Goal: Transaction & Acquisition: Purchase product/service

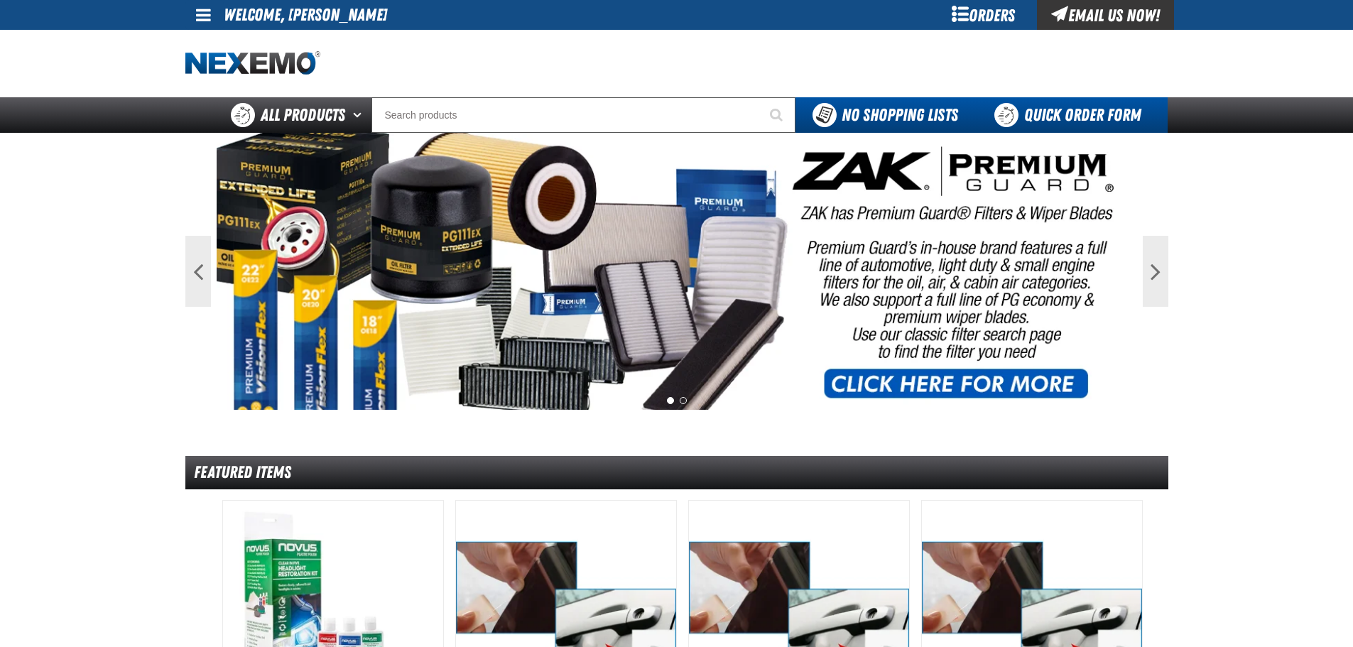
click at [1026, 123] on link "Quick Order Form" at bounding box center [1071, 115] width 192 height 36
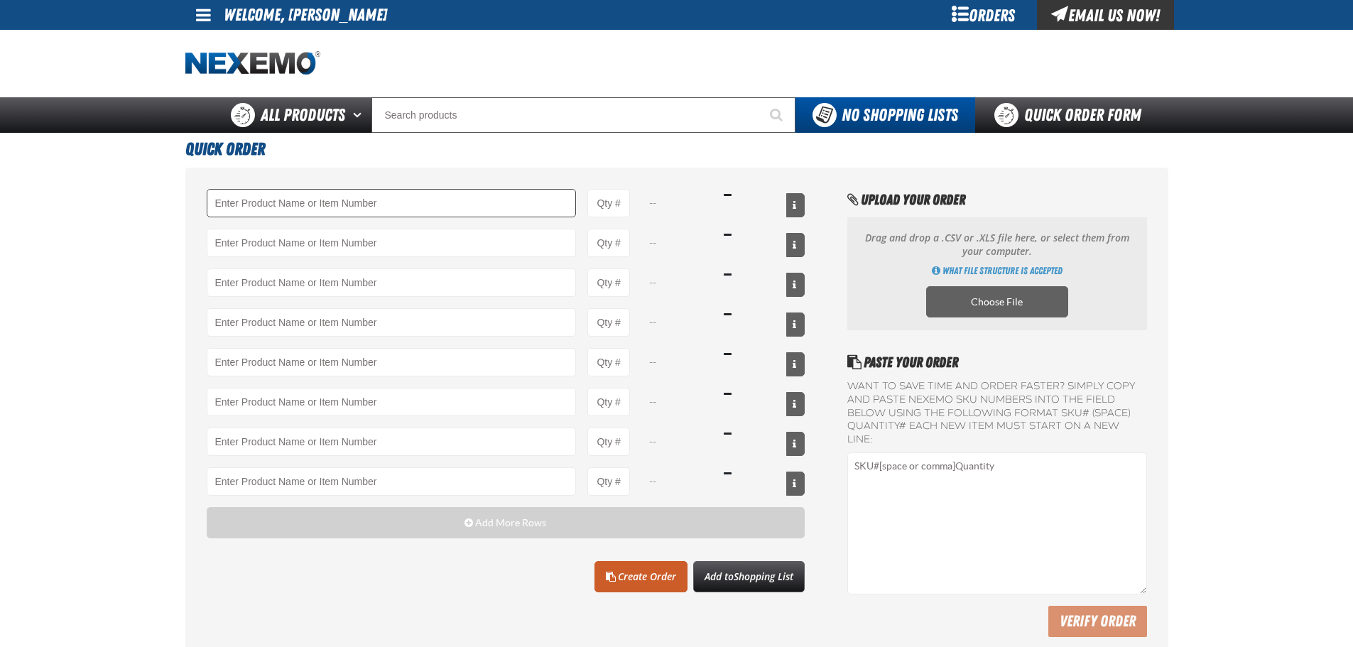
click at [350, 205] on input "Product" at bounding box center [392, 203] width 370 height 28
type input "RK222"
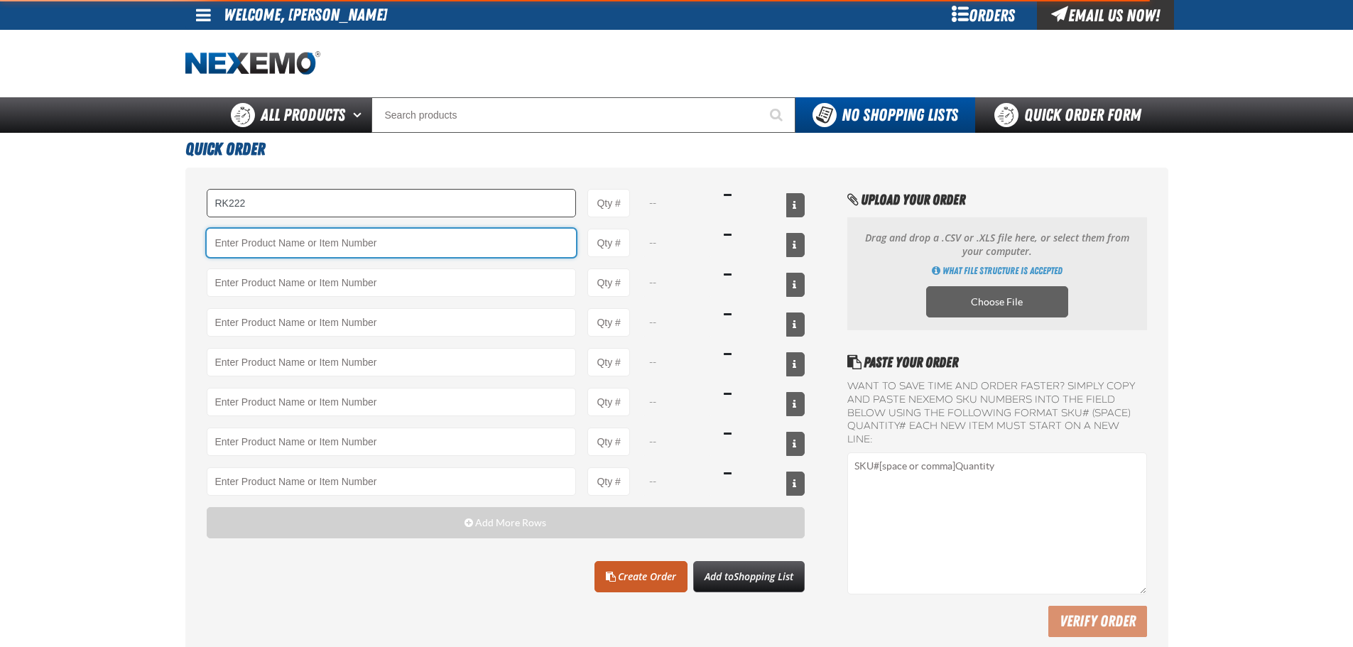
type input "RK222 - Universal Cooling System Service Kit - ZAK Products"
type input "1"
select select "kit"
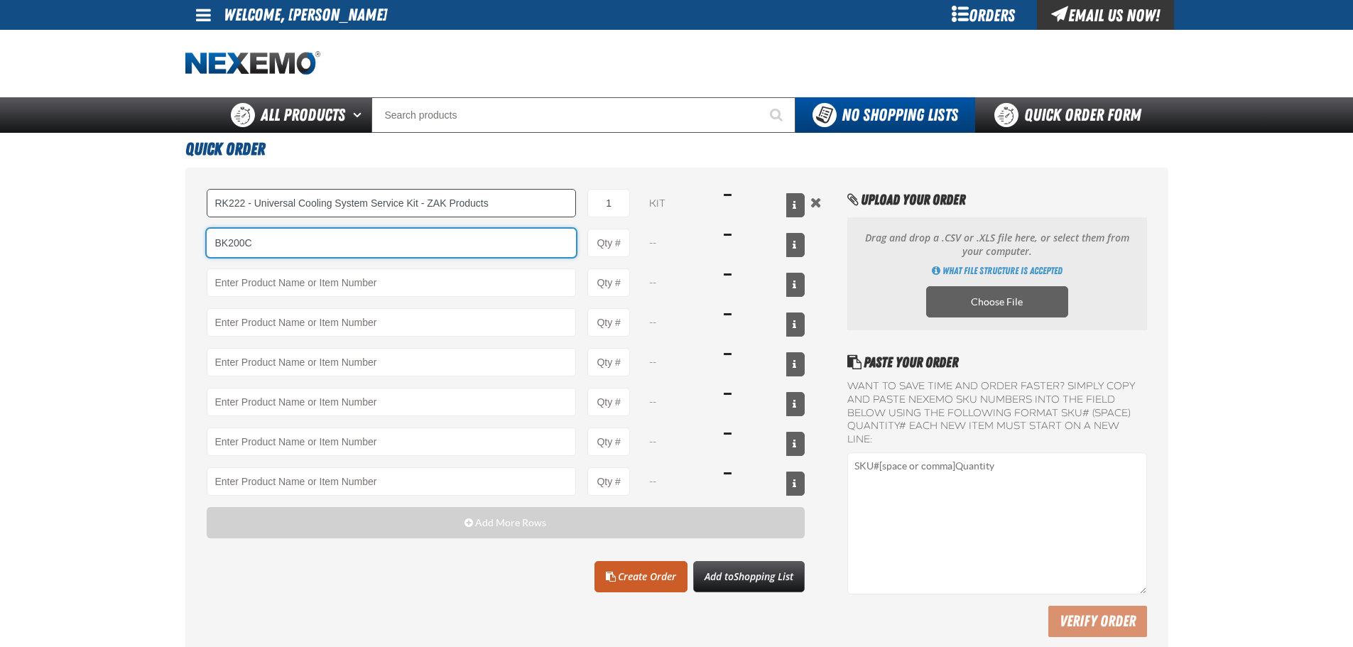
type input "BK200C"
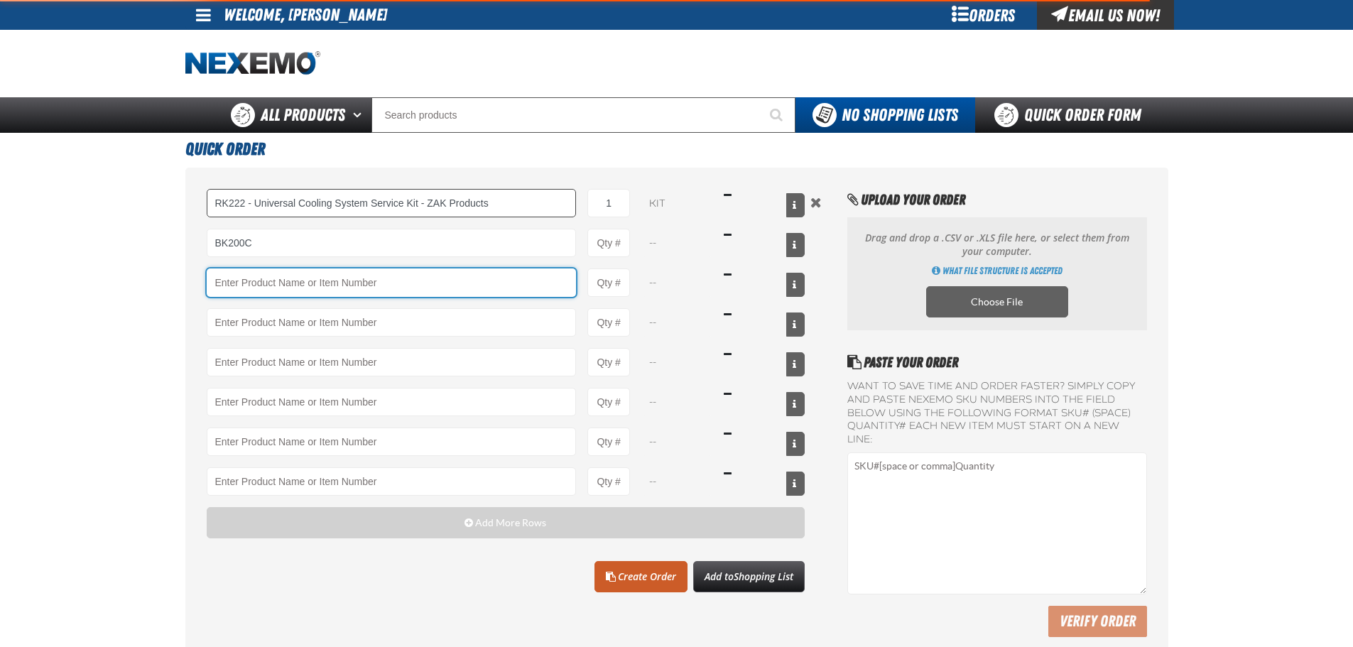
type input "BK200C - DOT 4 Brake Fluid Cleaner Kit - ZAK Products"
type input "1"
select select "kit"
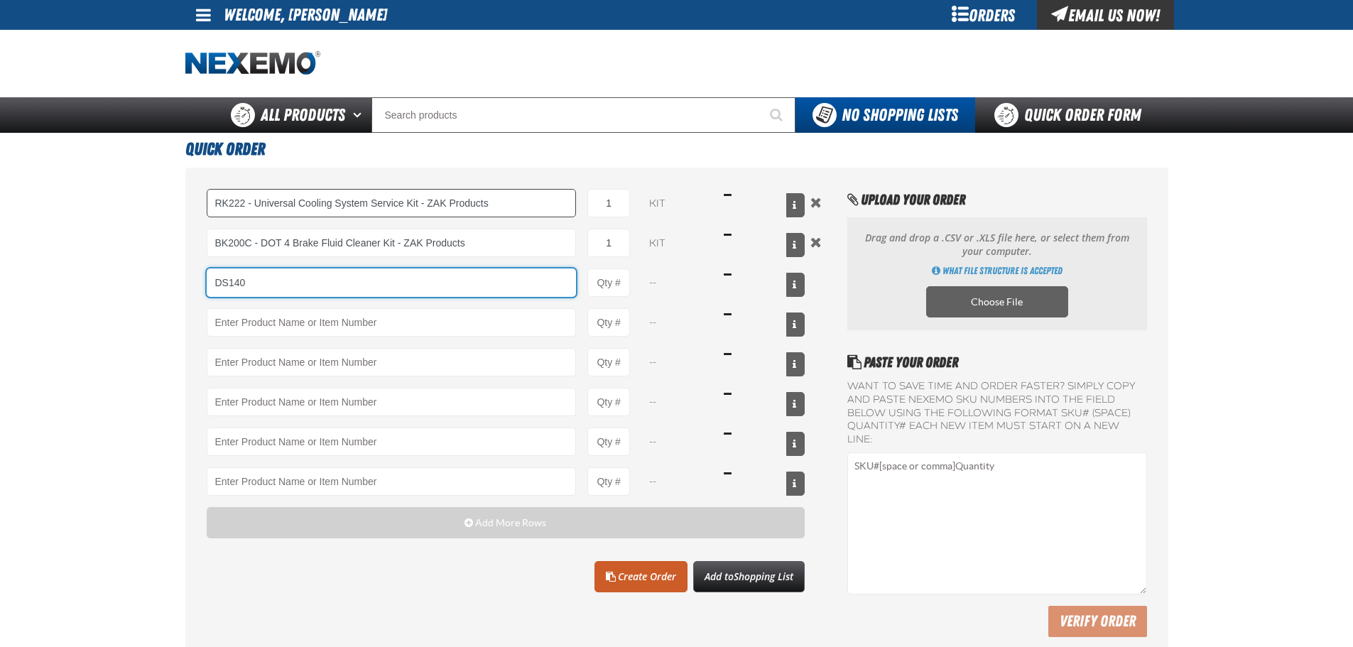
type input "DS140"
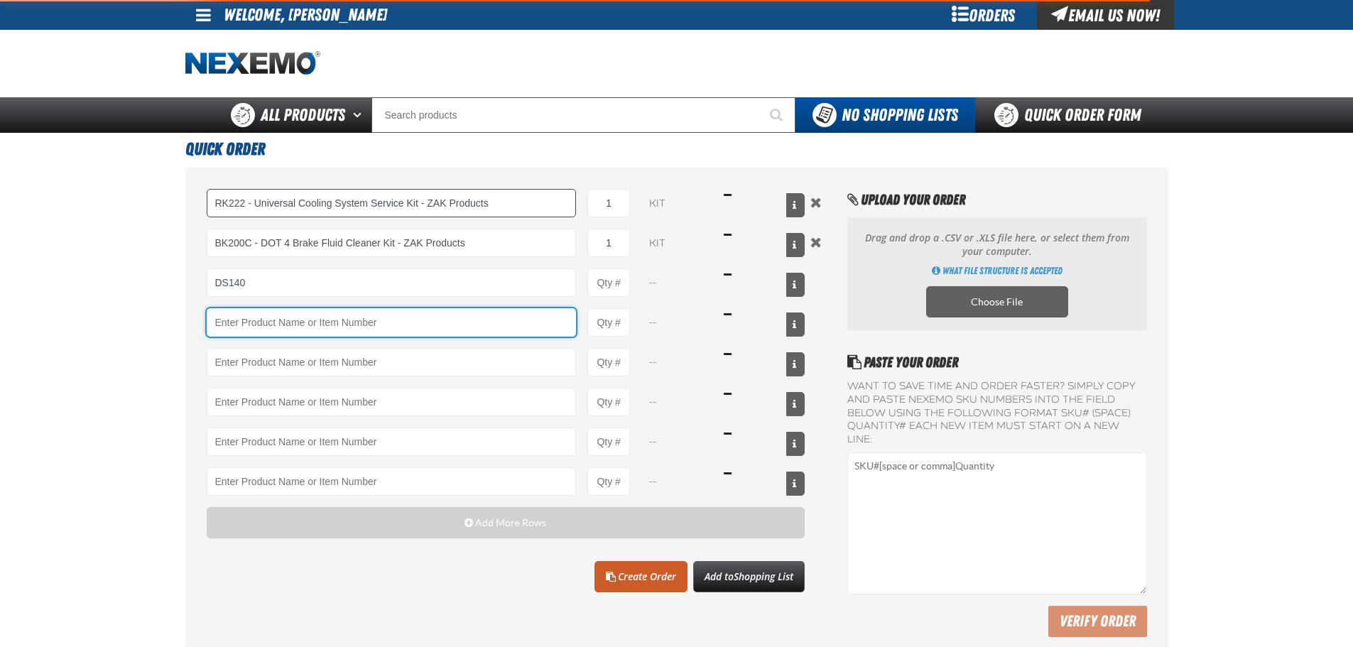
type input "DS140 - Synthetic 75W - 140 LS Gear Oil - ZAK Products"
type input "1"
select select "bottle"
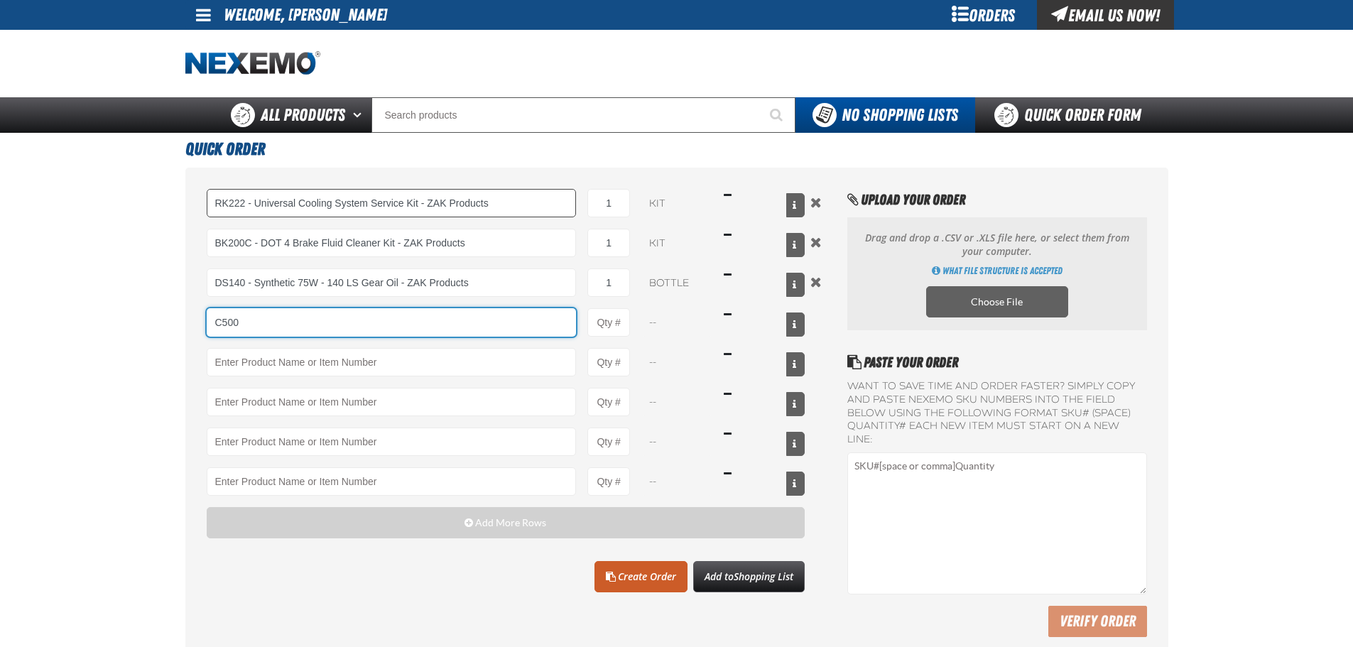
type input "C500"
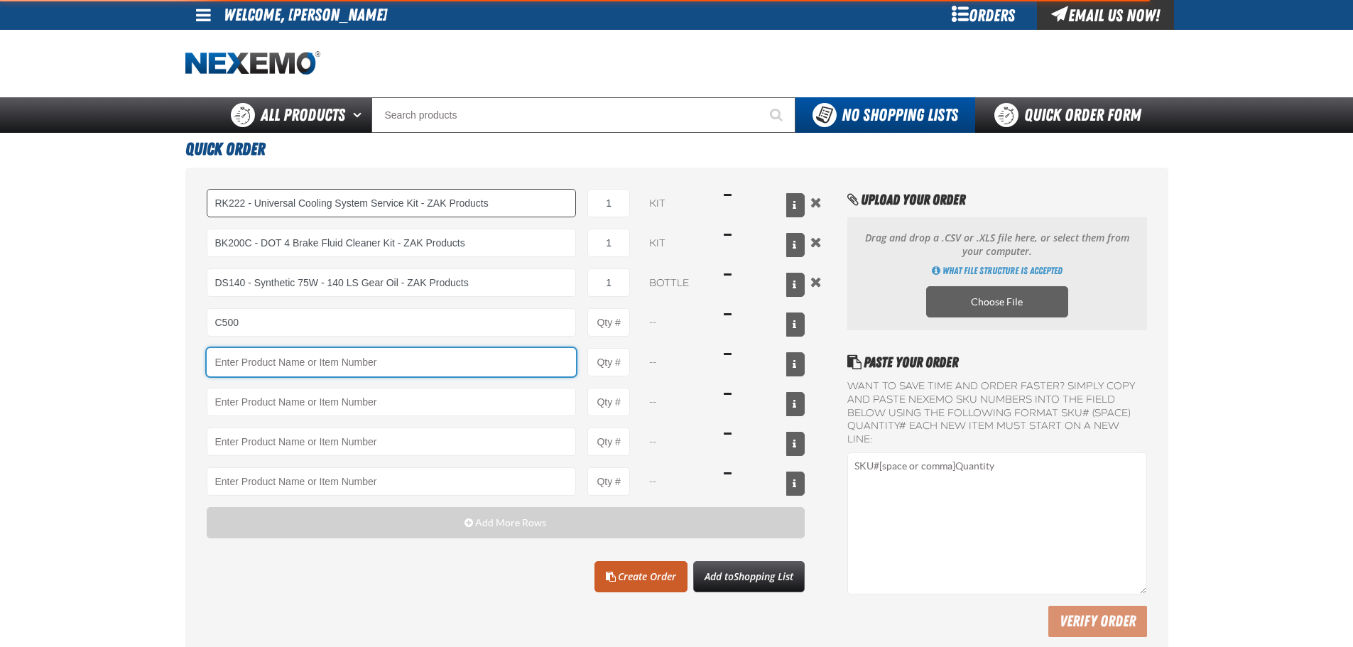
type input "C500 - Synthetic Engine Oil Booster - ZAK Products"
type input "1"
select select "bottle"
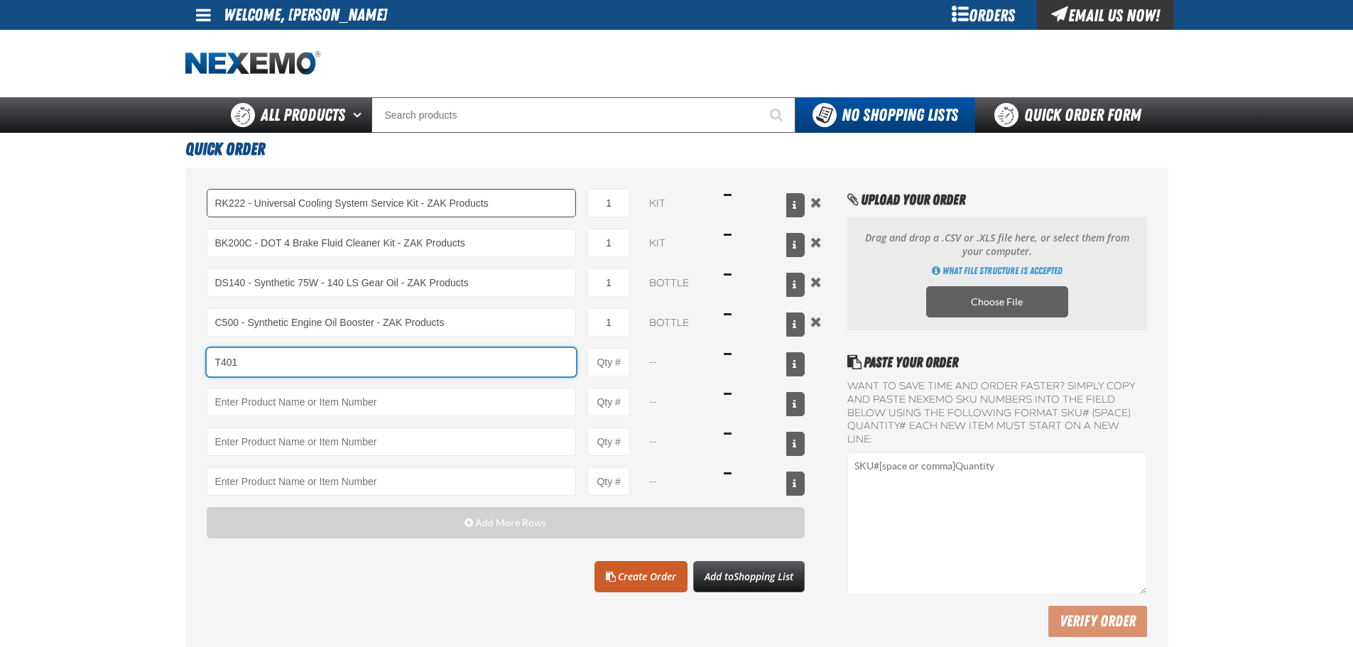
type input "T401"
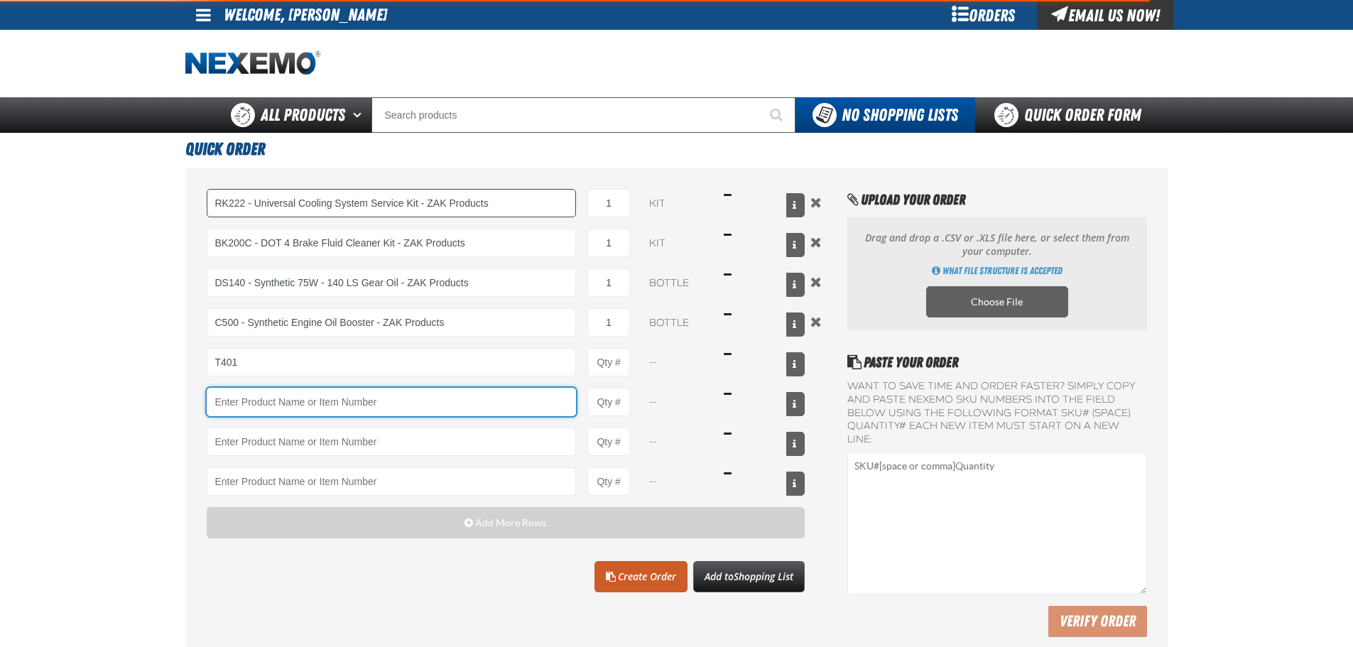
type input "T401 - Automatic Transmission Conditioner - ZAK Products"
type input "1"
select select "bottle"
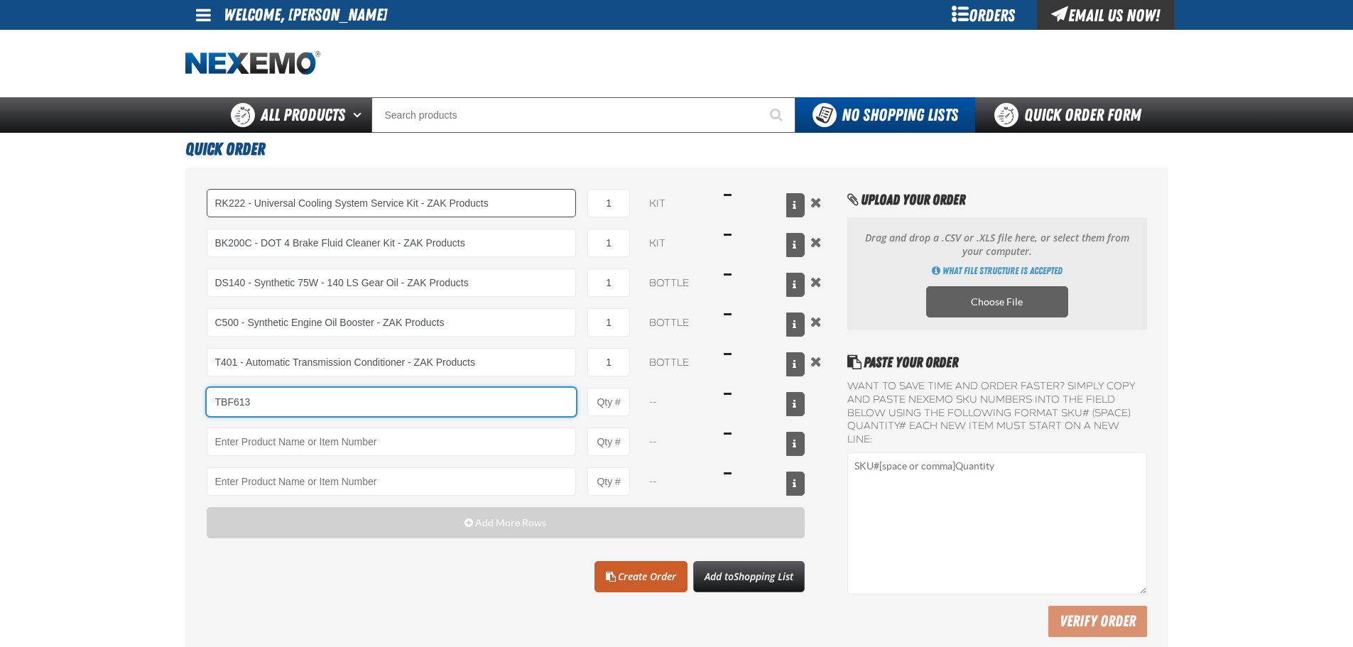
type input "TBF613"
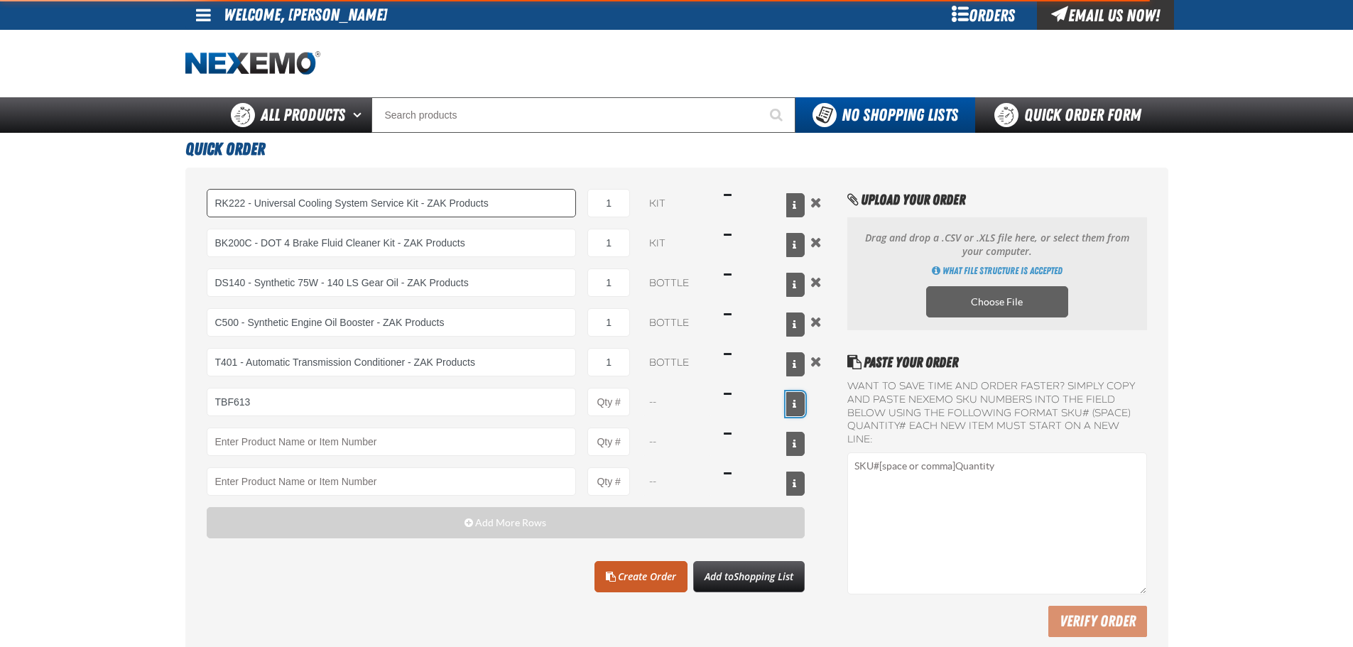
type input "TBF613 - Premium Throttle Body Service Kit - ZAK Products"
type input "1"
select select "kit"
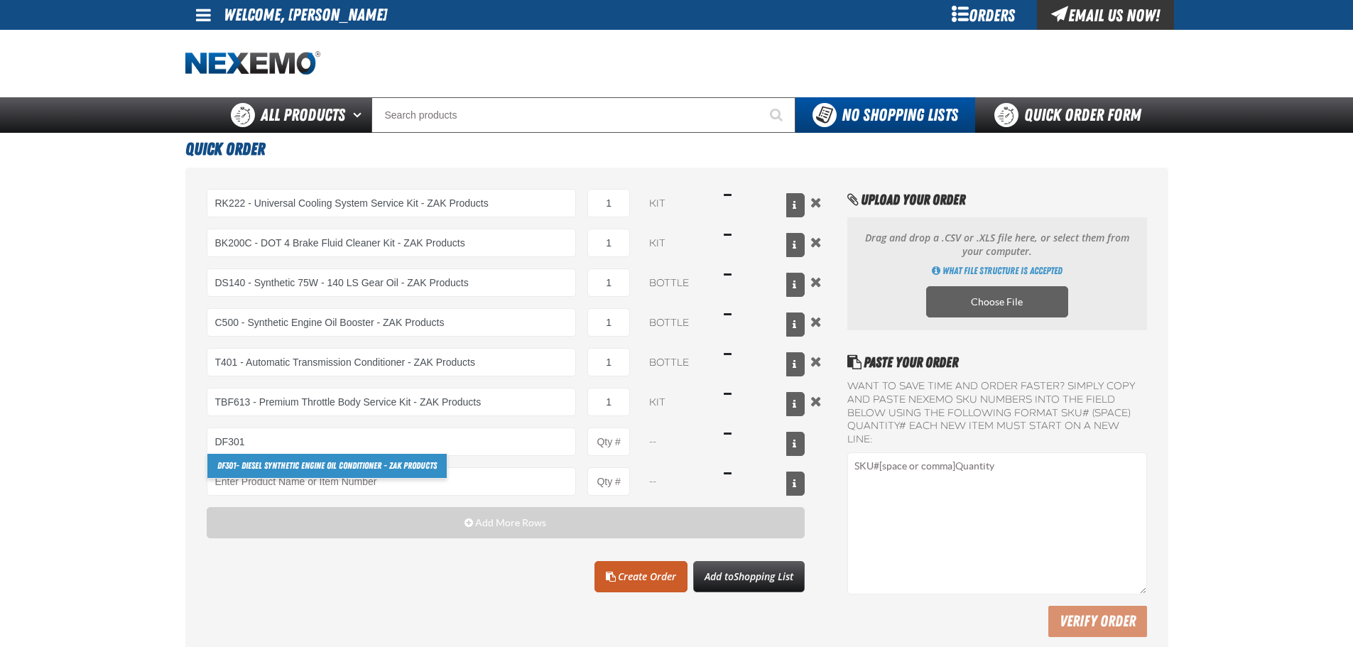
click at [300, 470] on link "DF301 - Diesel Synthetic Engine Oil Conditioner - ZAK Products" at bounding box center [326, 466] width 239 height 24
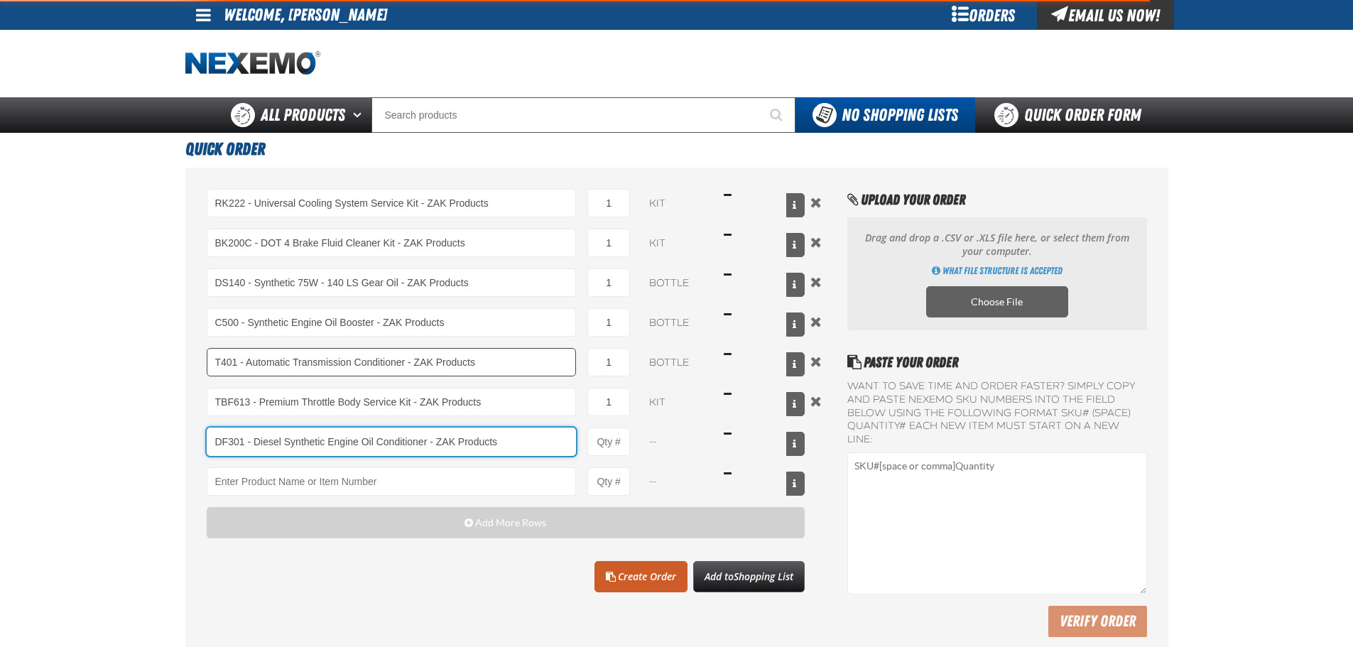
type input "DF301 - Diesel Synthetic Engine Oil Conditioner - ZAK Products"
type input "1"
select select "bottle"
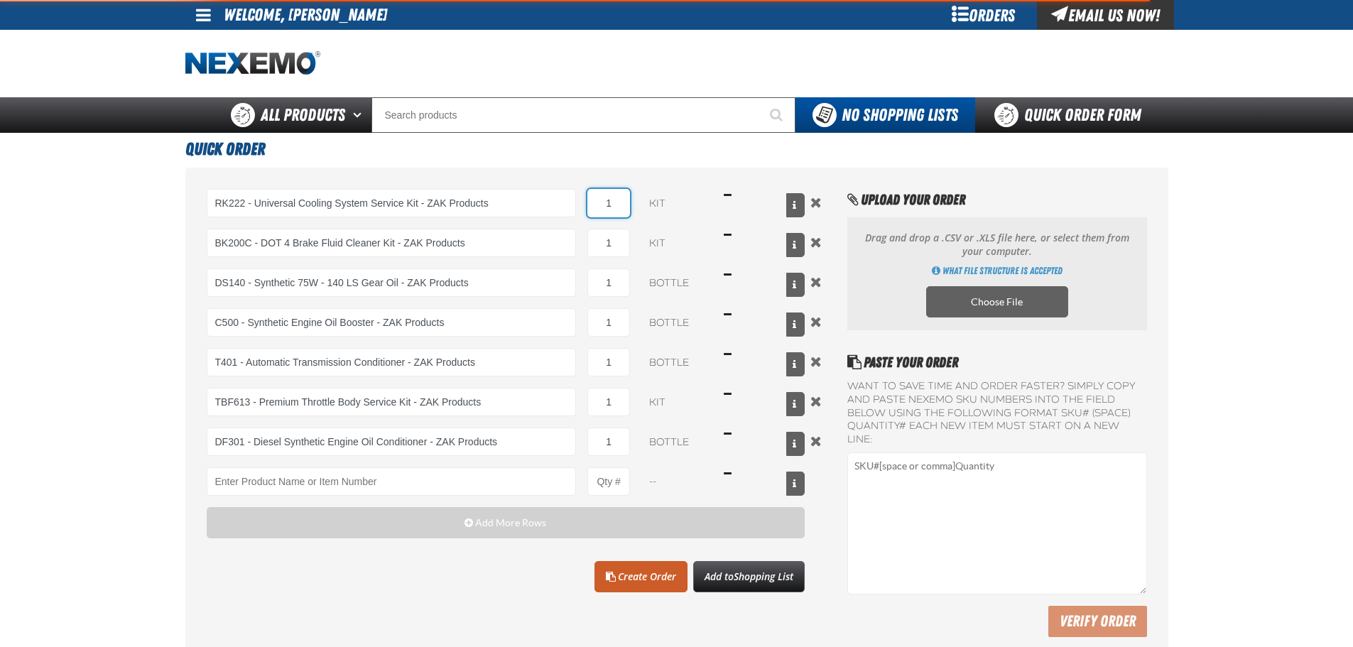
drag, startPoint x: 605, startPoint y: 195, endPoint x: 621, endPoint y: 196, distance: 15.7
click at [621, 196] on input "1" at bounding box center [608, 203] width 43 height 28
type input "DF301 - Diesel Synthetic Engine Oil Conditioner - ZAK Products"
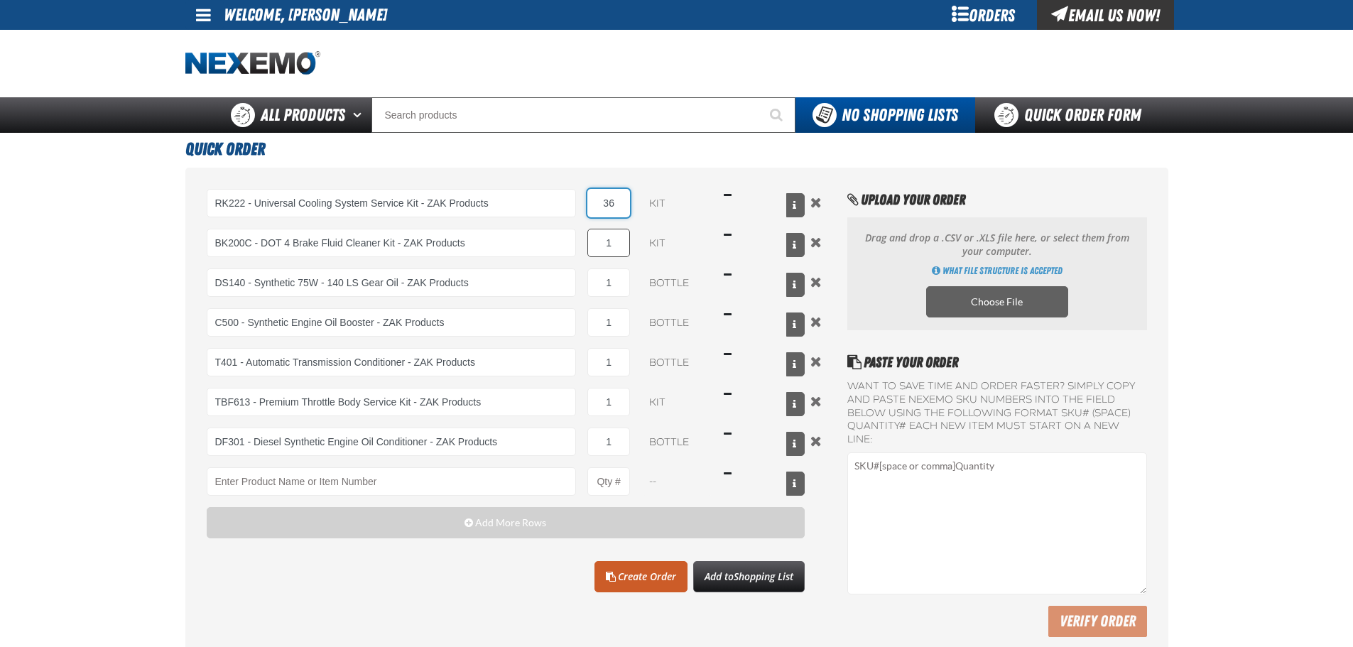
type input "36"
drag, startPoint x: 613, startPoint y: 244, endPoint x: 574, endPoint y: 244, distance: 39.1
click at [575, 244] on div "BK200C - DOT 4 Brake Fluid Cleaner Kit - ZAK Products 1 kit $16.37" at bounding box center [506, 243] width 599 height 28
type input "36"
drag, startPoint x: 595, startPoint y: 278, endPoint x: 613, endPoint y: 284, distance: 19.5
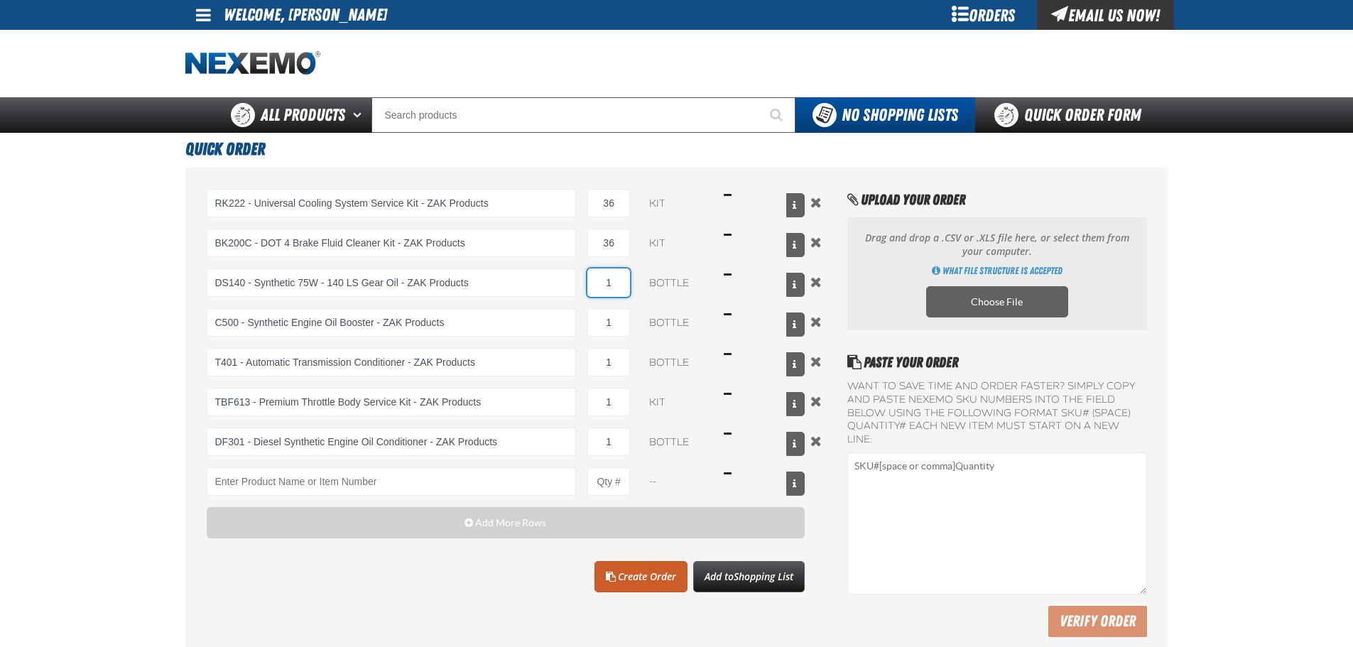
click at [621, 284] on input "1" at bounding box center [608, 282] width 43 height 28
type input "36"
drag, startPoint x: 625, startPoint y: 317, endPoint x: 593, endPoint y: 322, distance: 32.3
click at [593, 322] on input "1" at bounding box center [608, 322] width 43 height 28
type input "96"
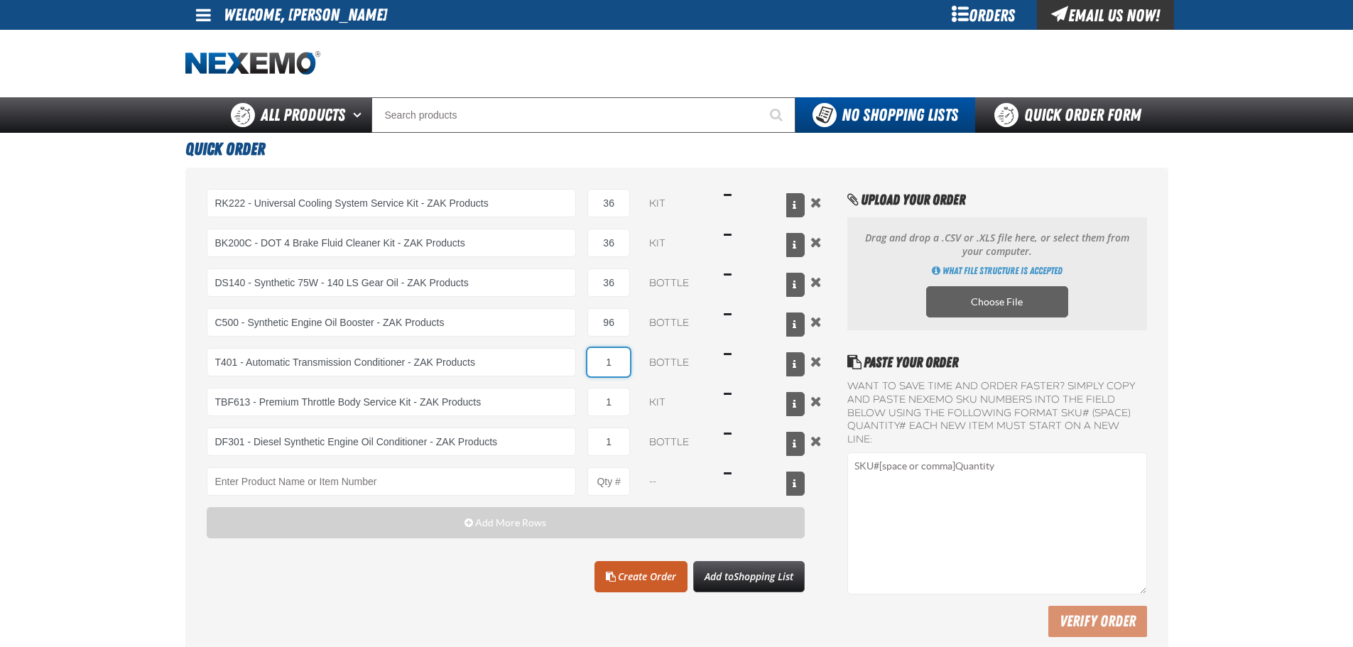
drag, startPoint x: 602, startPoint y: 366, endPoint x: 629, endPoint y: 363, distance: 27.1
click at [629, 363] on input "1" at bounding box center [608, 362] width 43 height 28
type input "24"
drag, startPoint x: 618, startPoint y: 396, endPoint x: 595, endPoint y: 394, distance: 23.5
click at [595, 394] on input "1" at bounding box center [608, 402] width 43 height 28
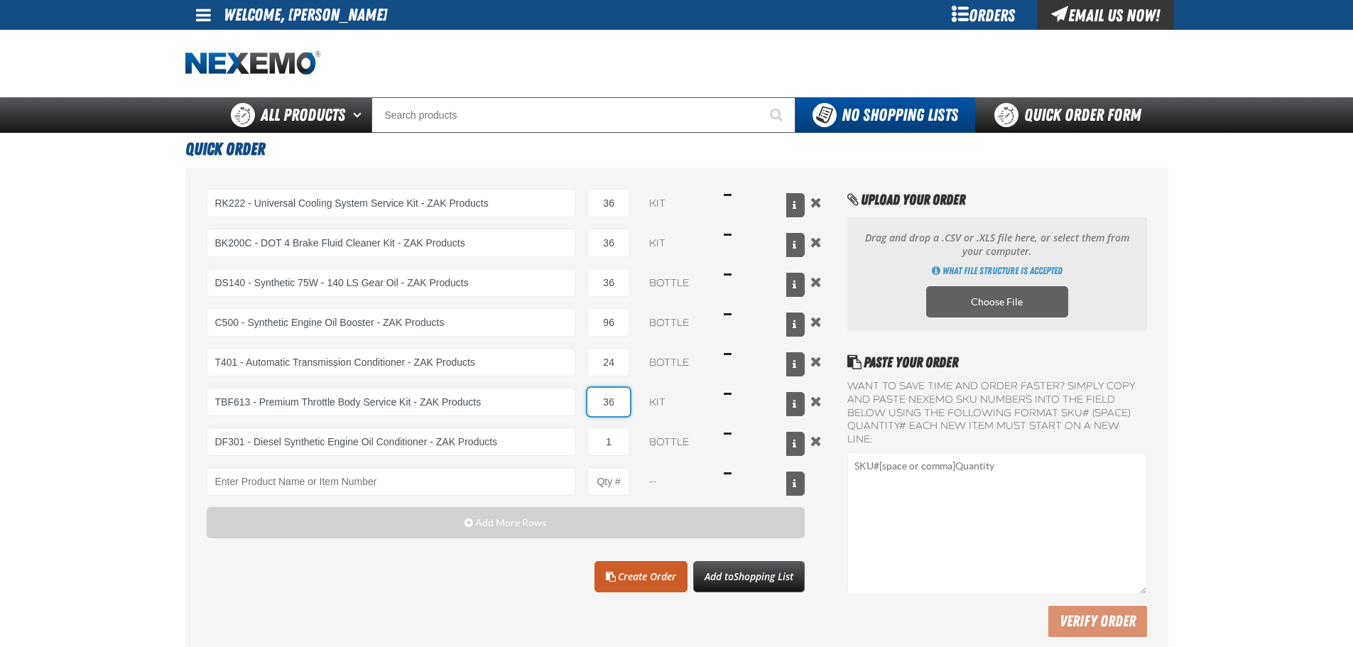
type input "3"
type input "24"
drag, startPoint x: 601, startPoint y: 448, endPoint x: 636, endPoint y: 444, distance: 35.1
click at [636, 443] on div "DF301 - Diesel Synthetic Engine Oil Conditioner - ZAK Products DF301 - Diesel S…" at bounding box center [506, 442] width 599 height 28
type input "24"
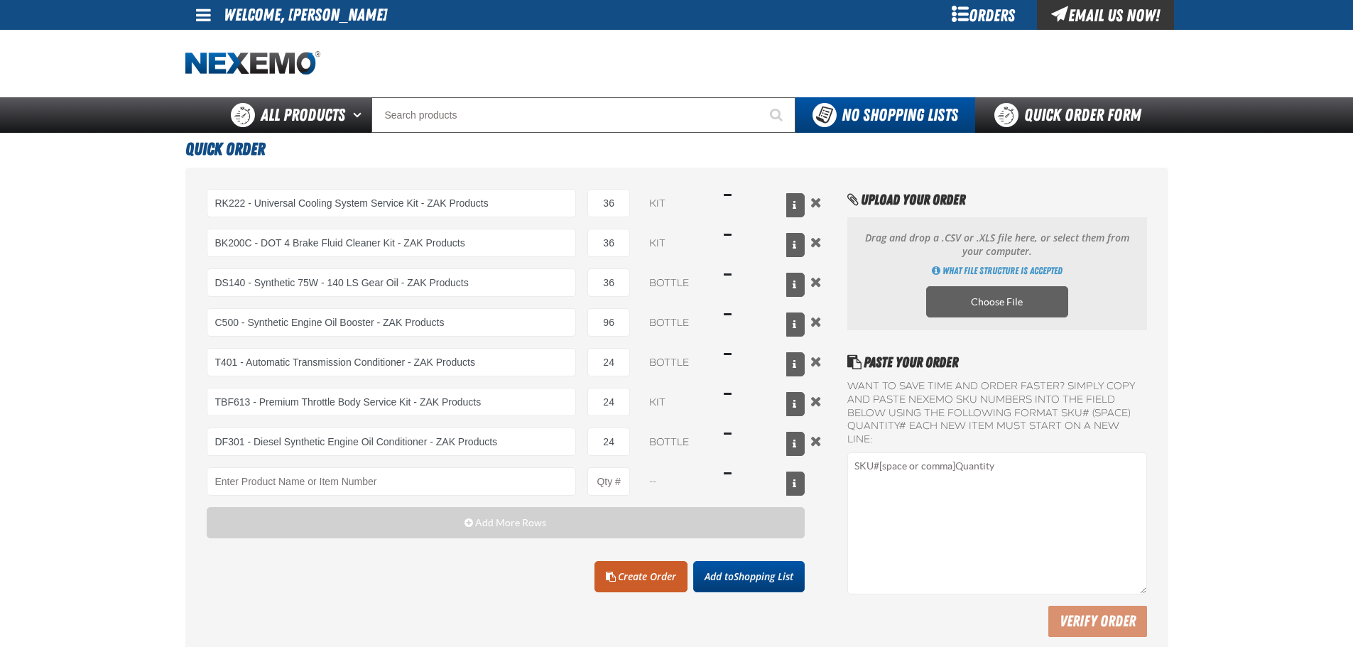
click at [751, 570] on span "Shopping List" at bounding box center [764, 576] width 60 height 13
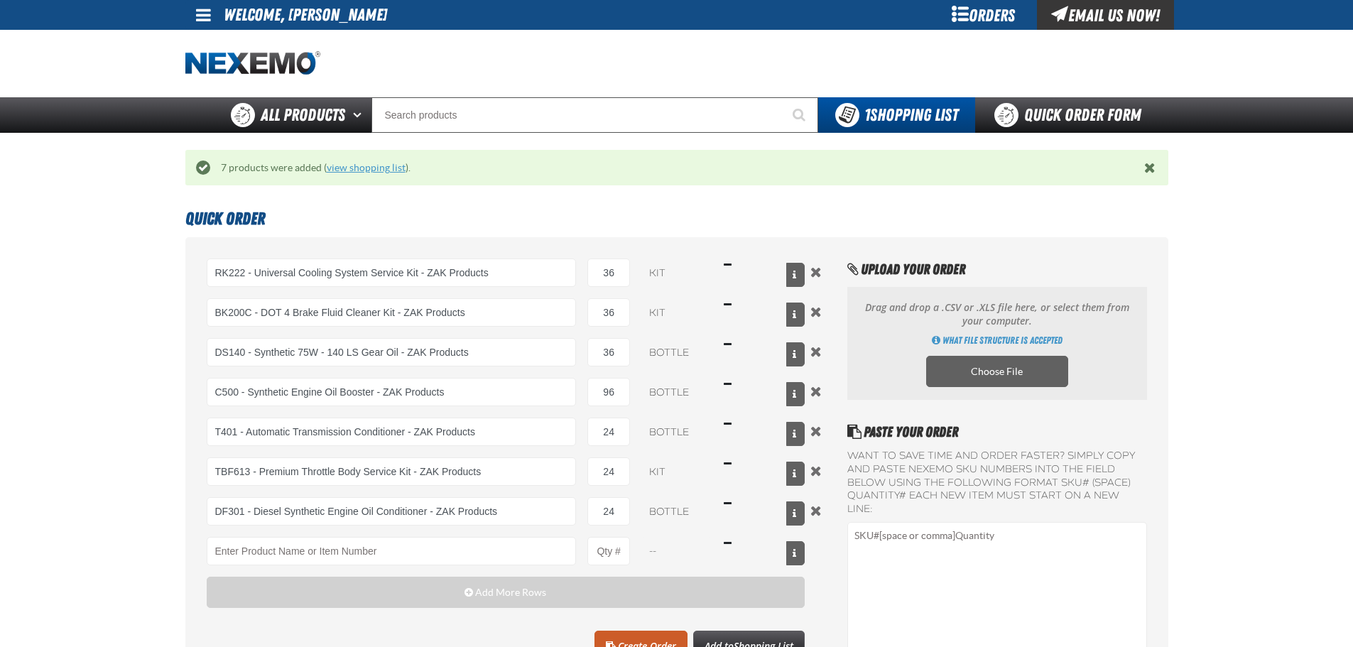
click at [337, 170] on link "view shopping list" at bounding box center [366, 167] width 79 height 11
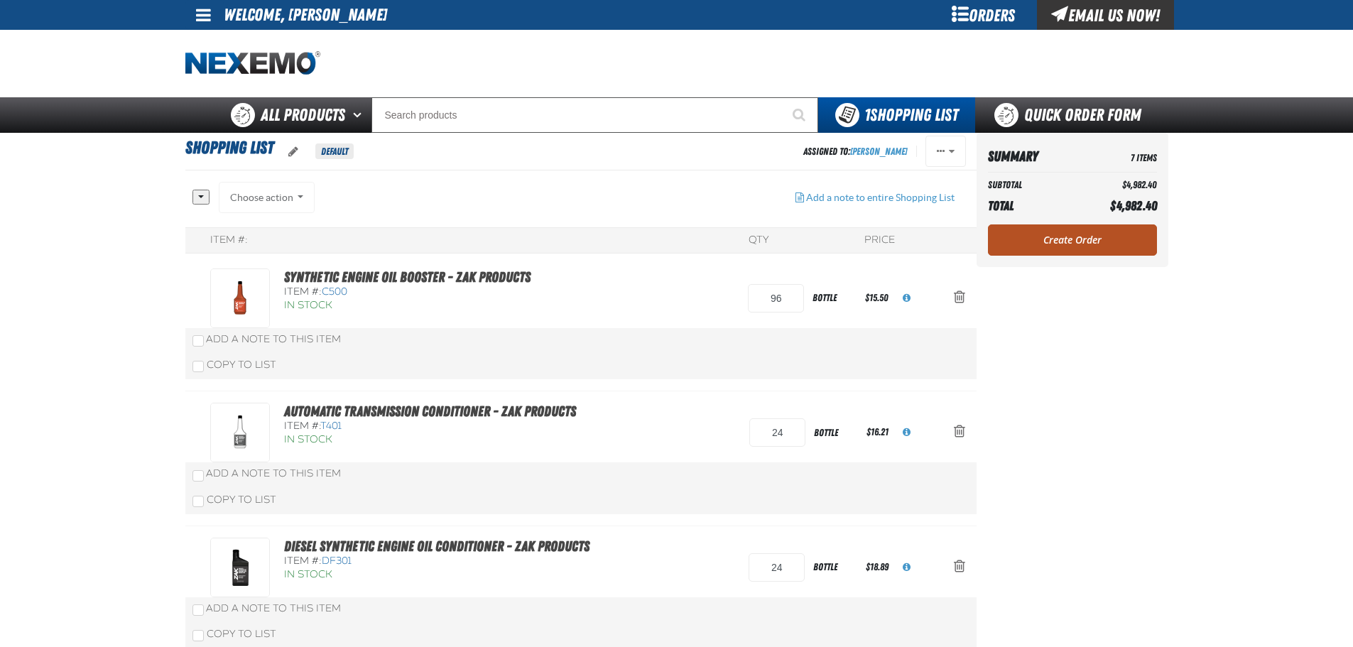
click at [1071, 236] on link "Create Order" at bounding box center [1072, 239] width 169 height 31
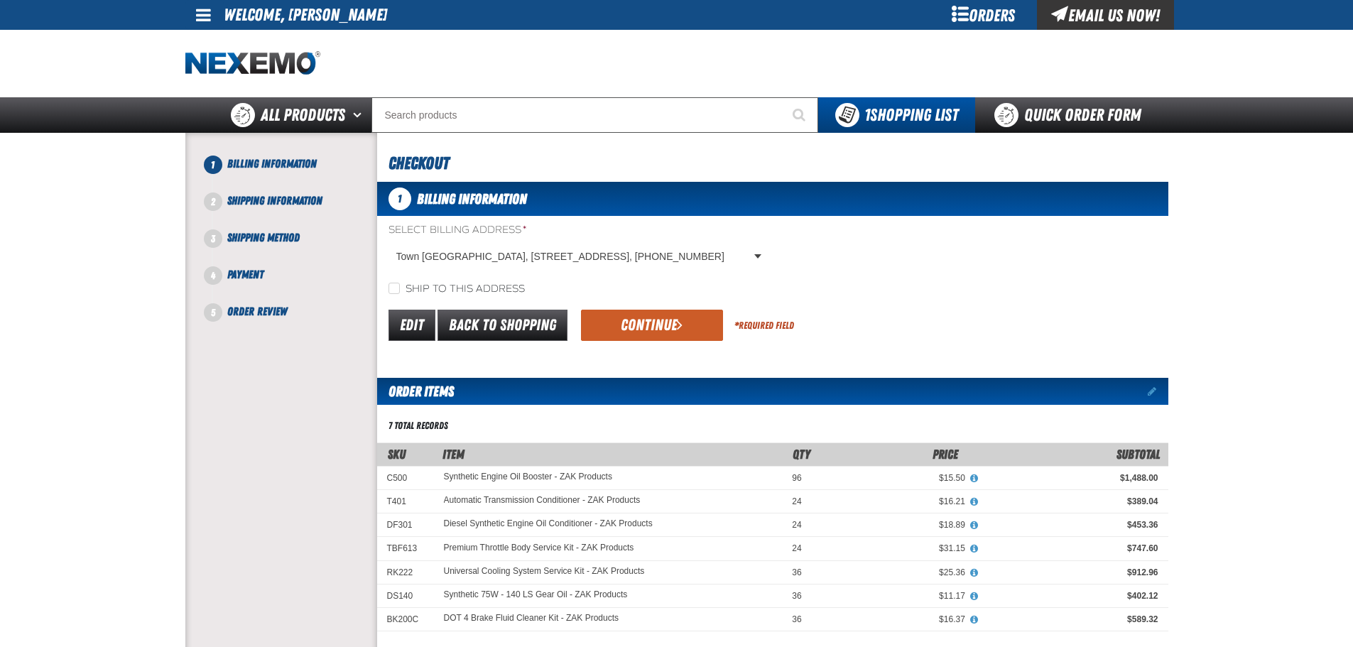
click at [428, 286] on label "Ship to this address" at bounding box center [457, 289] width 136 height 13
click at [400, 286] on input "Ship to this address" at bounding box center [394, 288] width 11 height 11
checkbox input "true"
click at [611, 323] on button "Continue" at bounding box center [652, 325] width 142 height 31
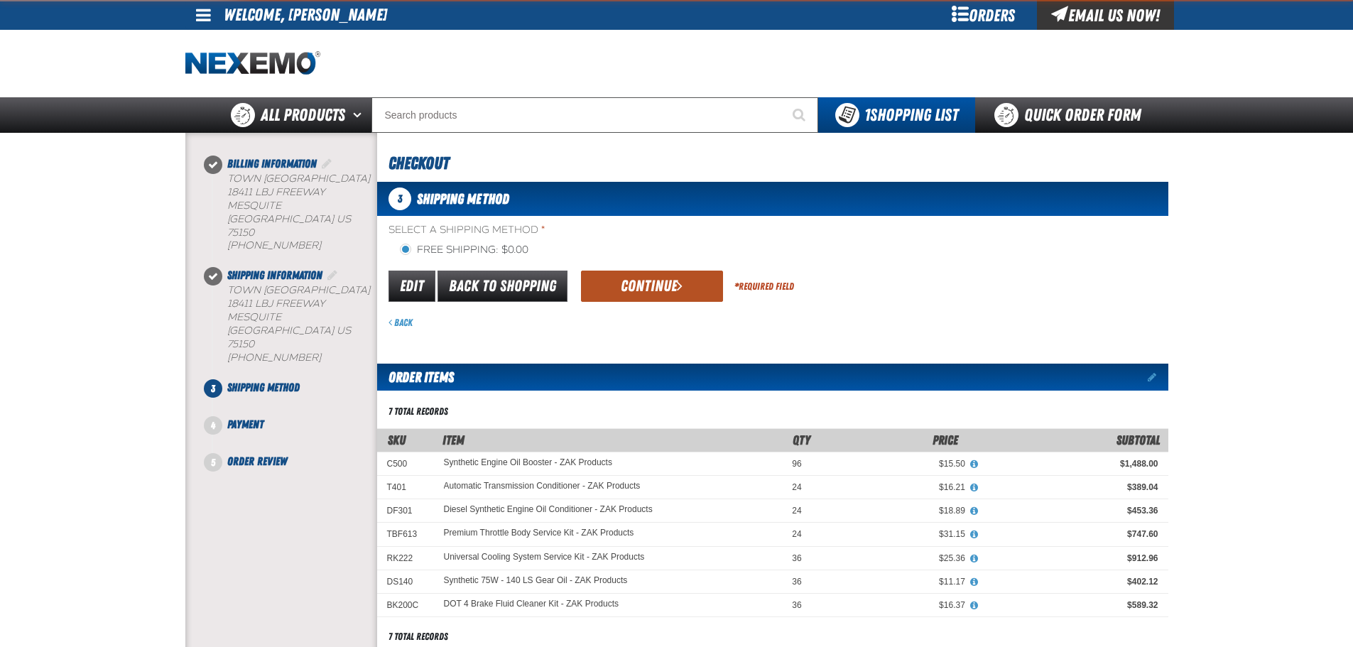
click at [608, 298] on button "Continue" at bounding box center [652, 286] width 142 height 31
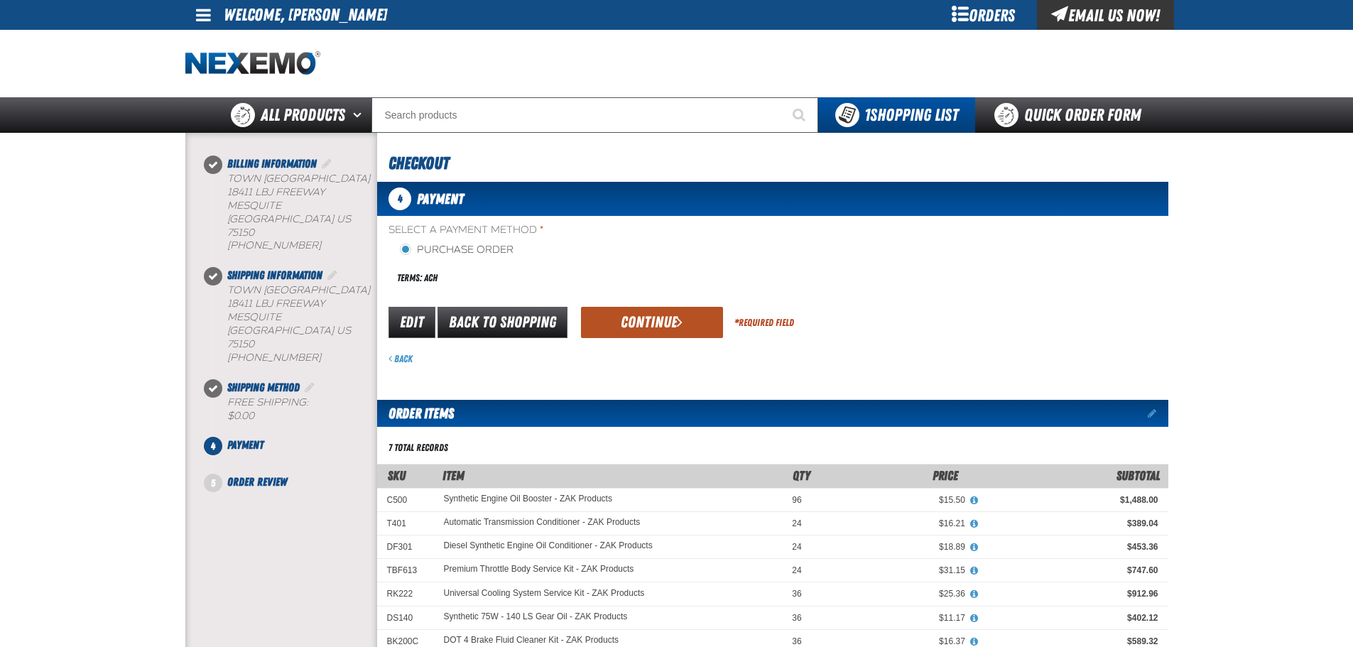
click at [607, 318] on button "Continue" at bounding box center [652, 322] width 142 height 31
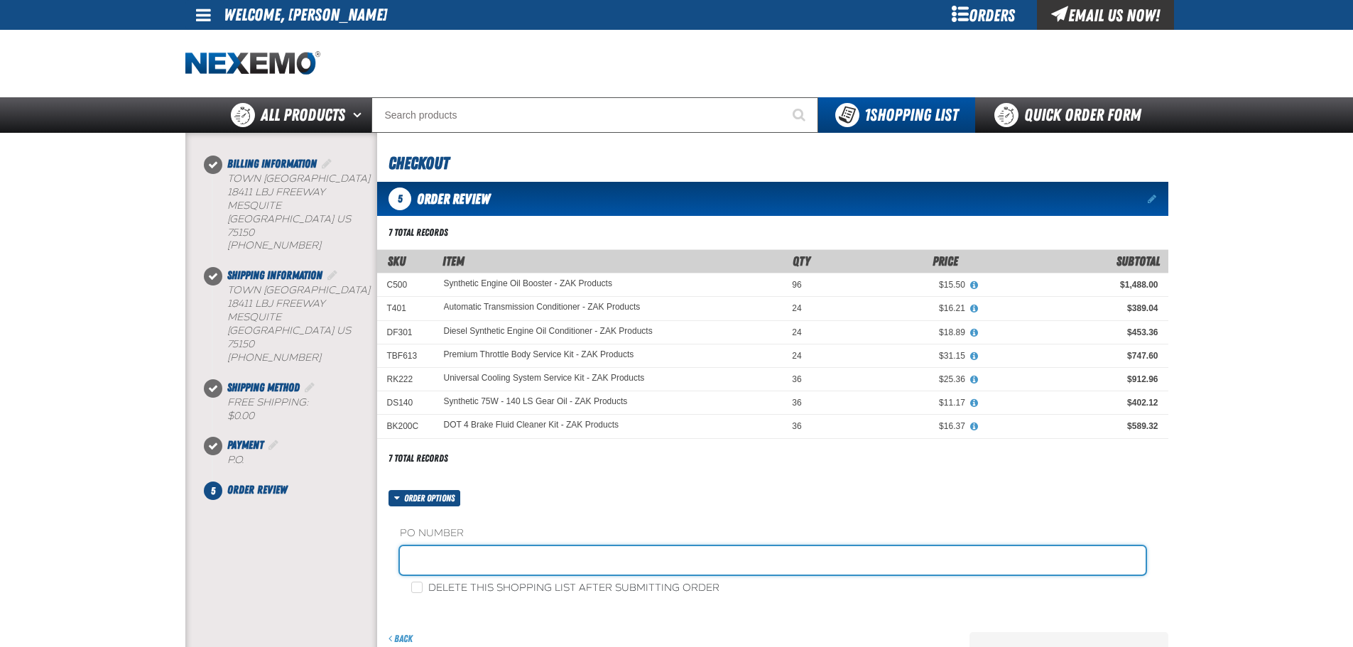
click at [470, 565] on input "text" at bounding box center [773, 560] width 746 height 28
type input "STOCK"
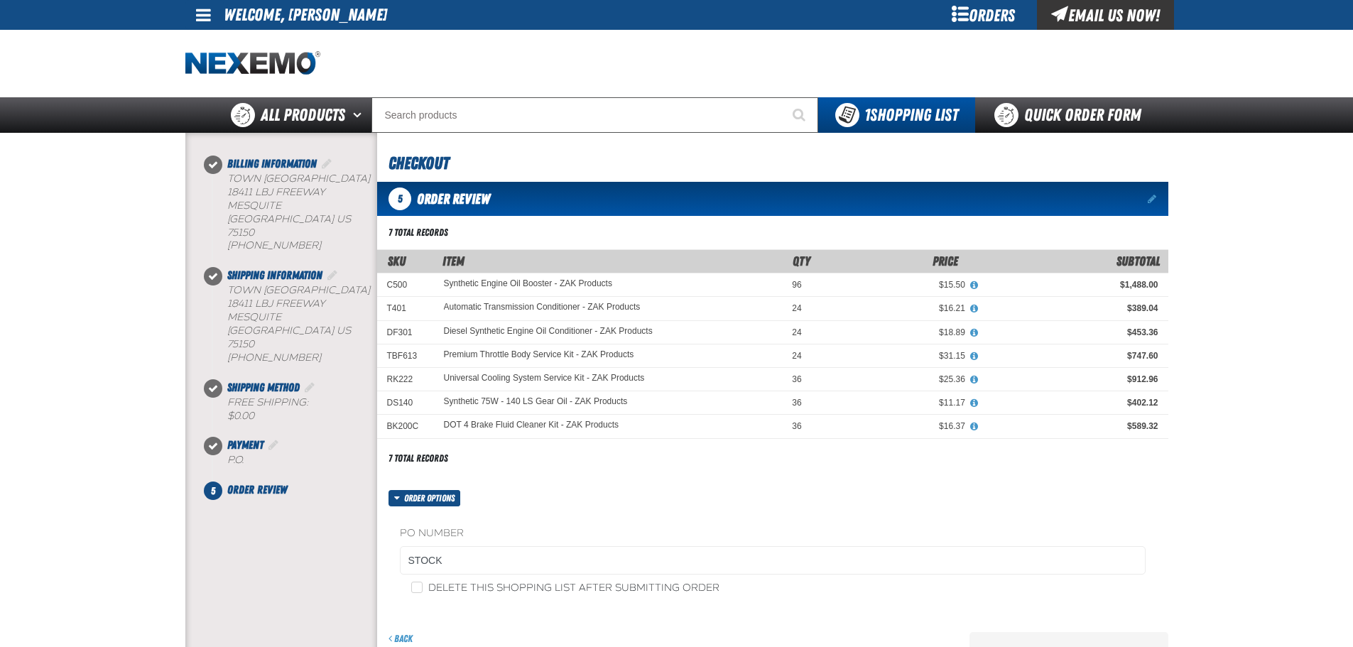
click at [482, 592] on label "Delete this shopping list after submitting order" at bounding box center [565, 588] width 308 height 13
click at [423, 592] on input "Delete this shopping list after submitting order" at bounding box center [416, 587] width 11 height 11
checkbox input "true"
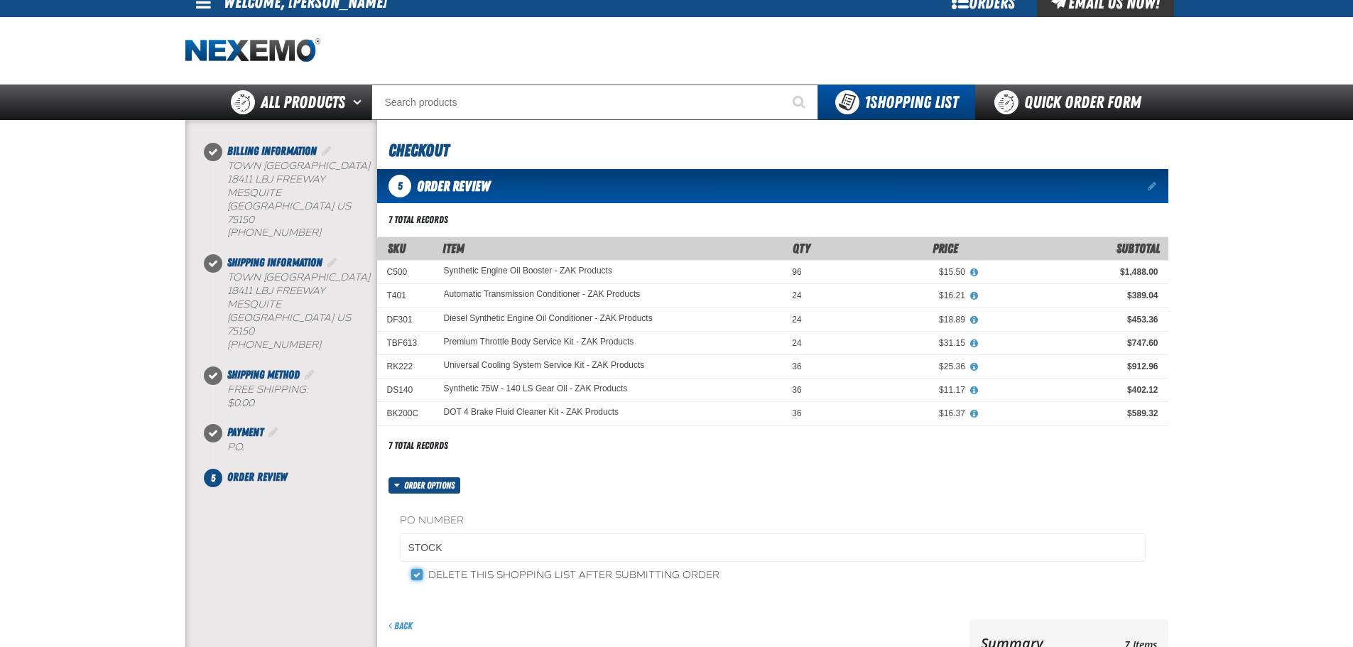
scroll to position [355, 0]
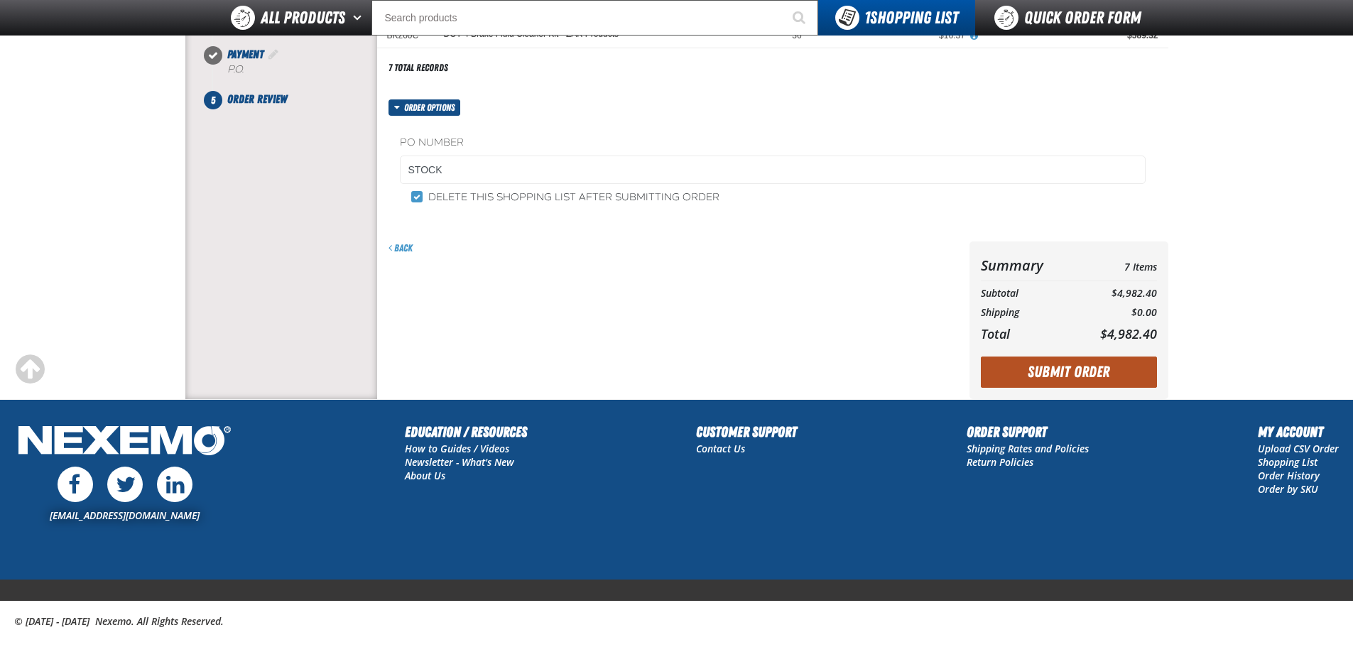
click at [1007, 378] on button "Submit Order" at bounding box center [1069, 372] width 176 height 31
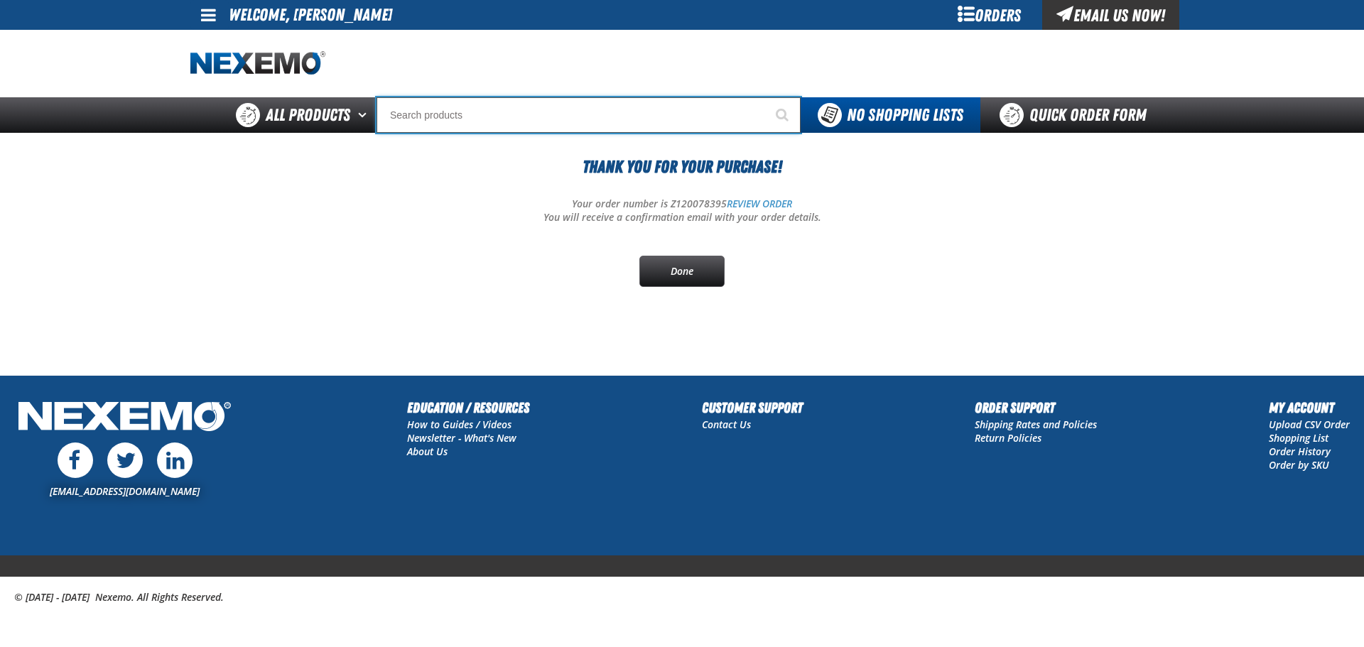
click at [664, 127] on input "Search" at bounding box center [588, 115] width 424 height 36
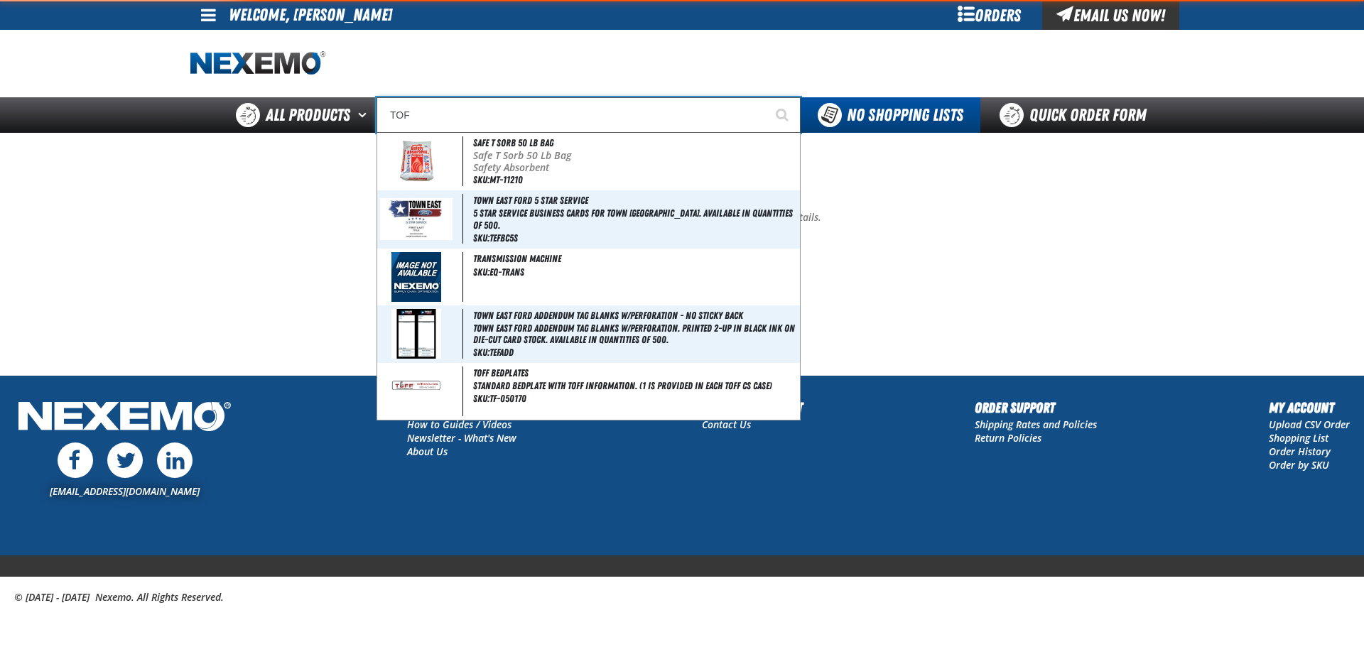
type input "TOFF"
type input "TOFF Bedplates"
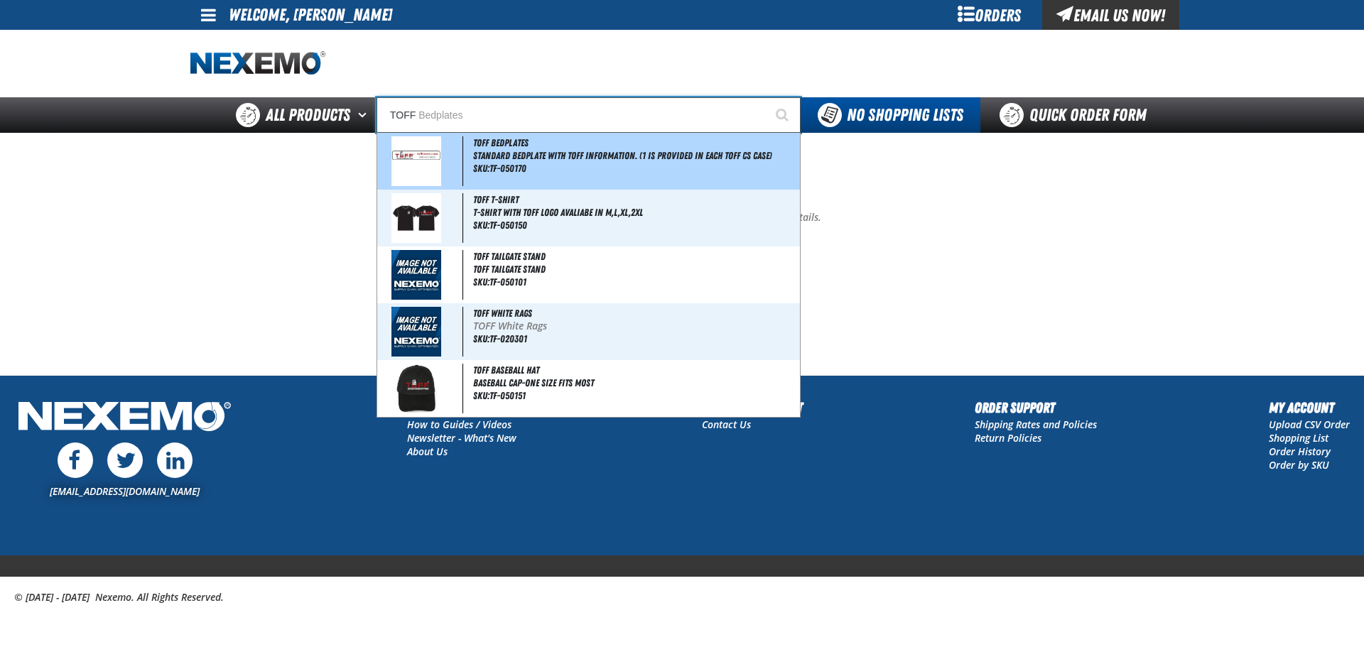
type input "TOFF Bedplates"
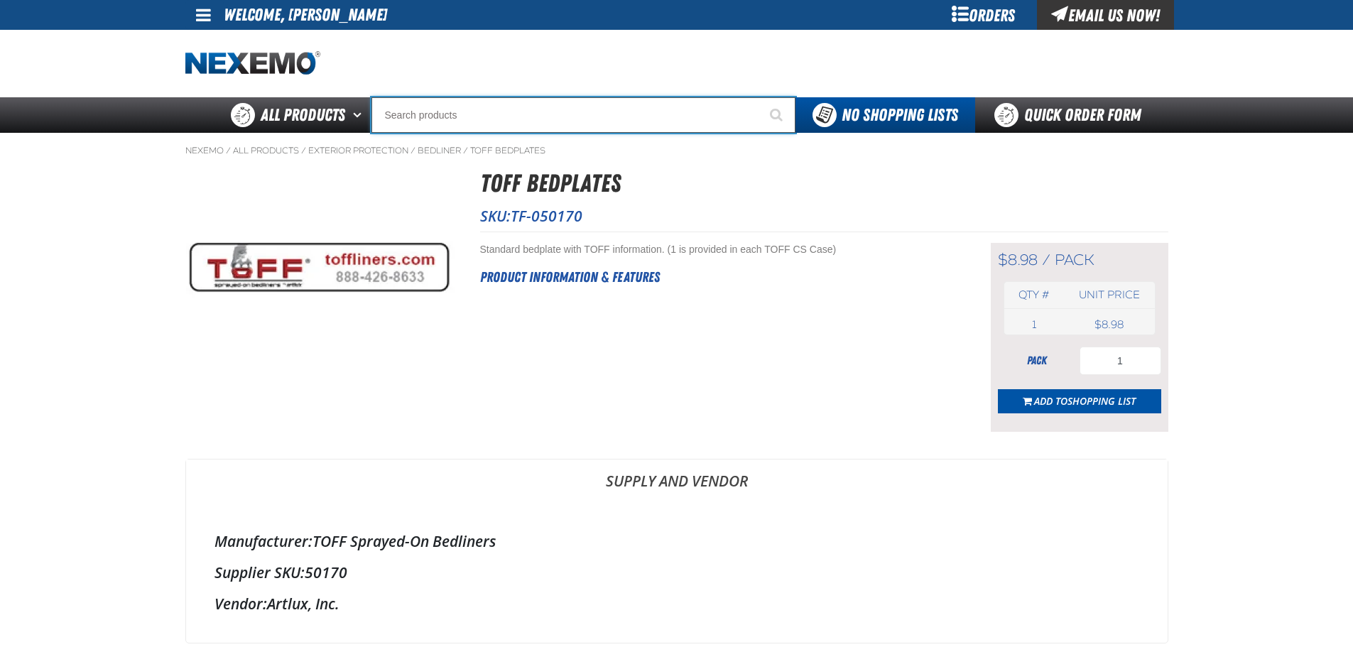
click at [479, 122] on input "Search" at bounding box center [583, 115] width 424 height 36
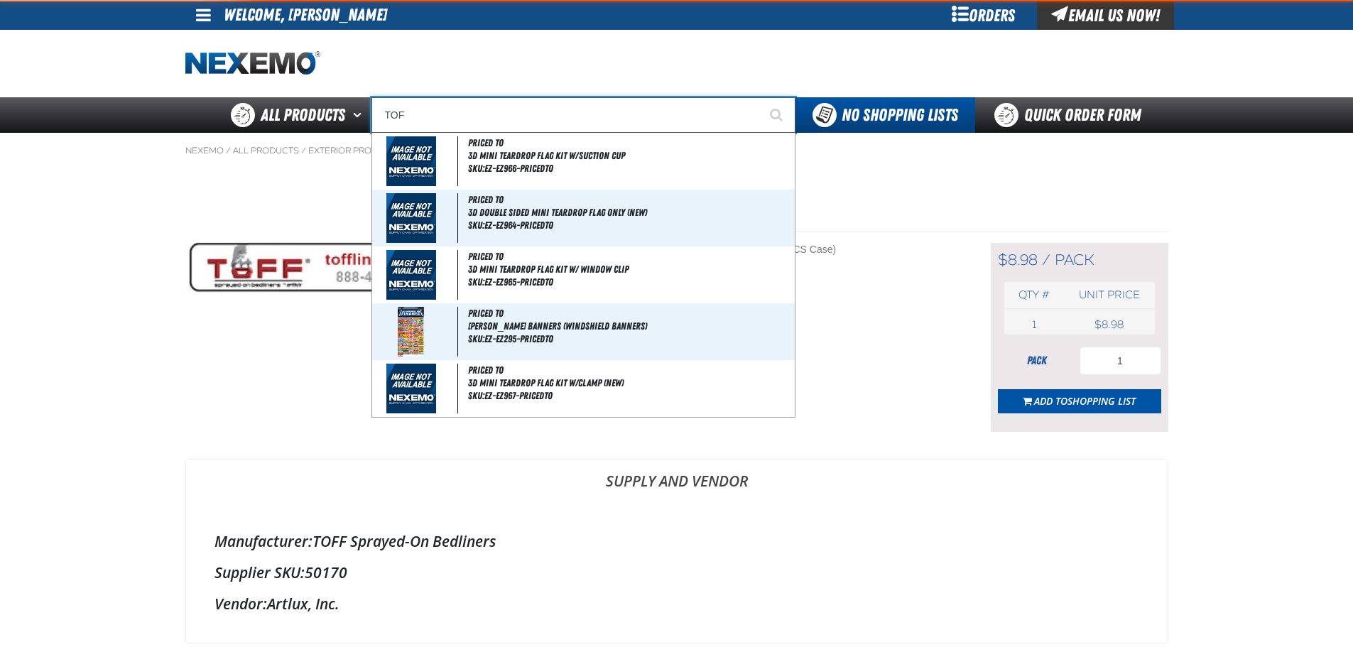
type input "TOFF"
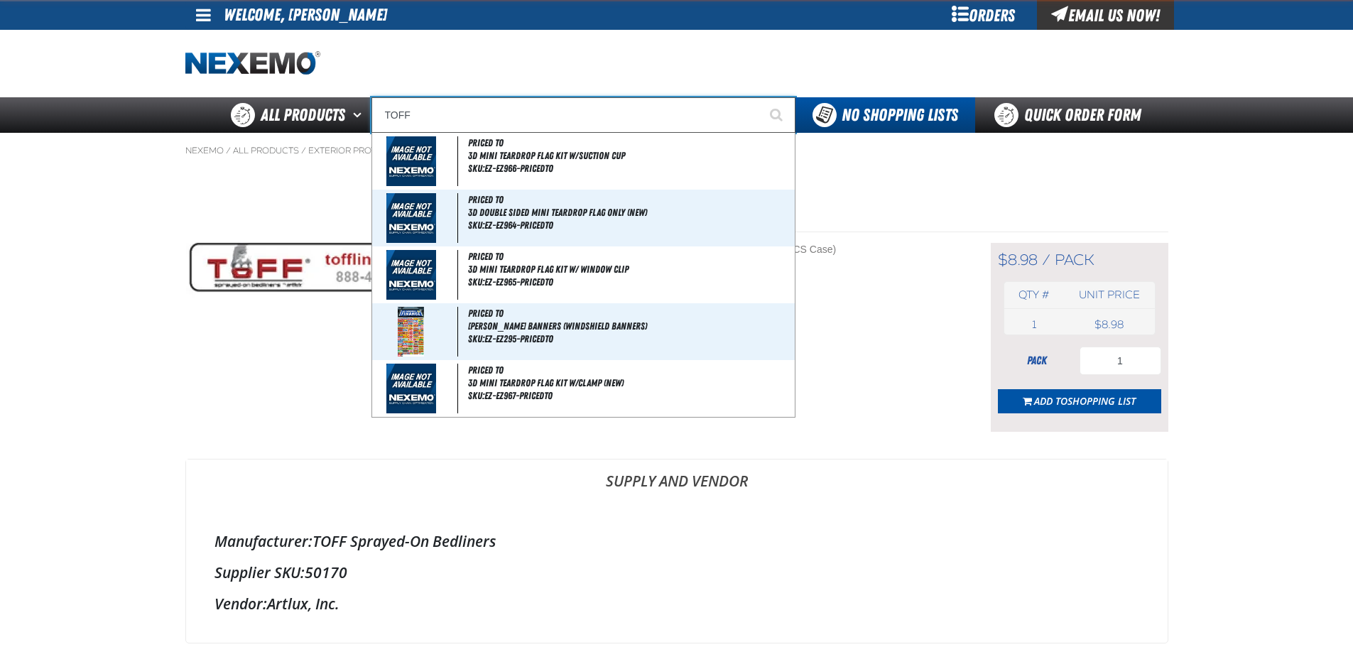
type input "TOFF Bedplates"
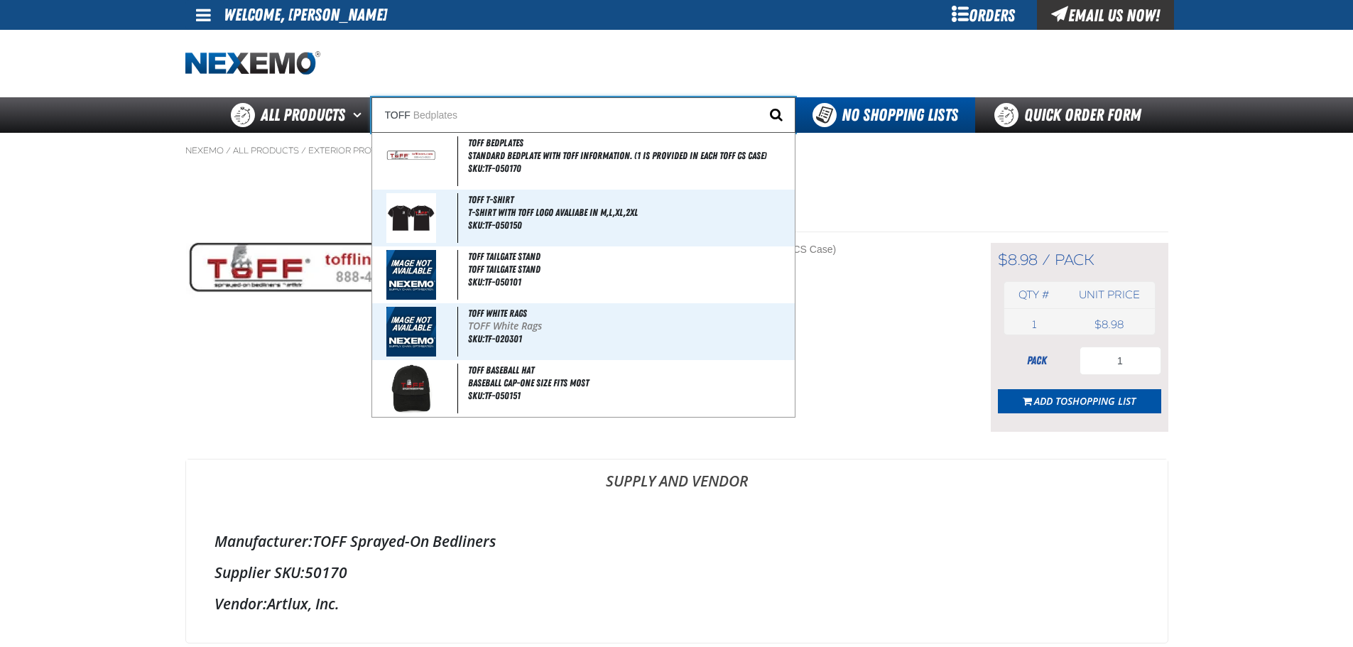
type input "TOFF"
click at [760, 120] on button "Start Searching" at bounding box center [778, 115] width 36 height 36
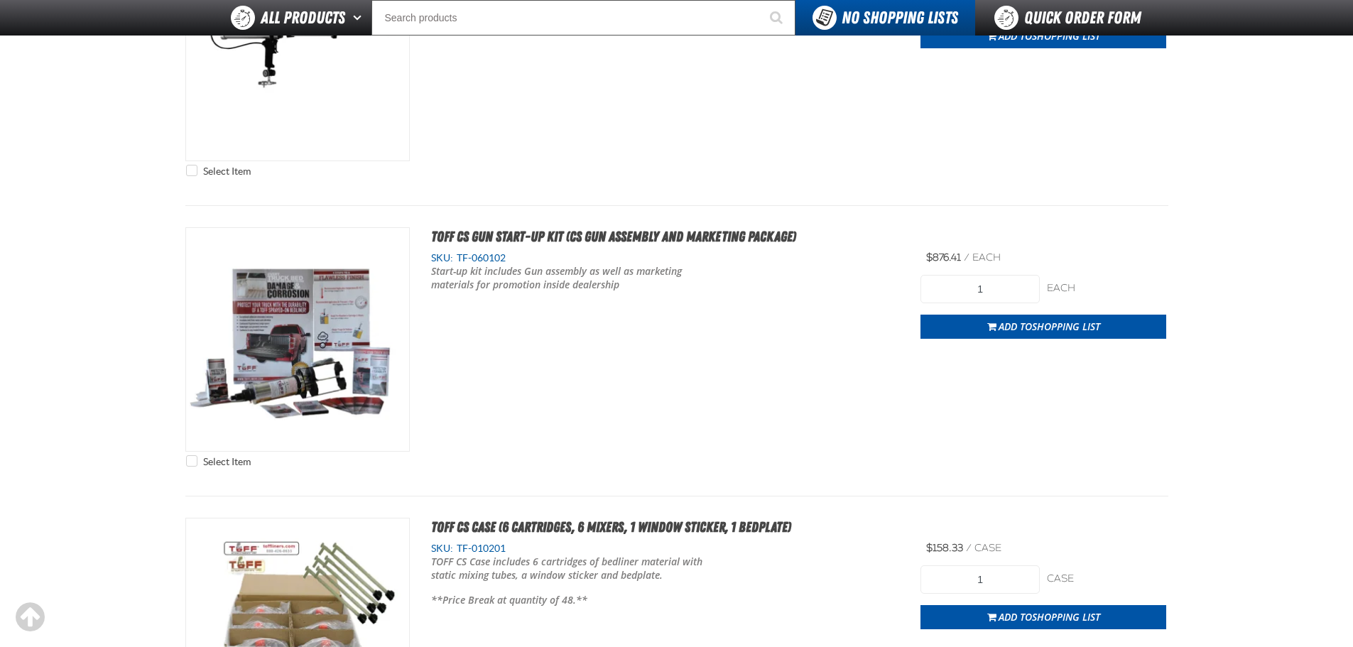
scroll to position [6866, 0]
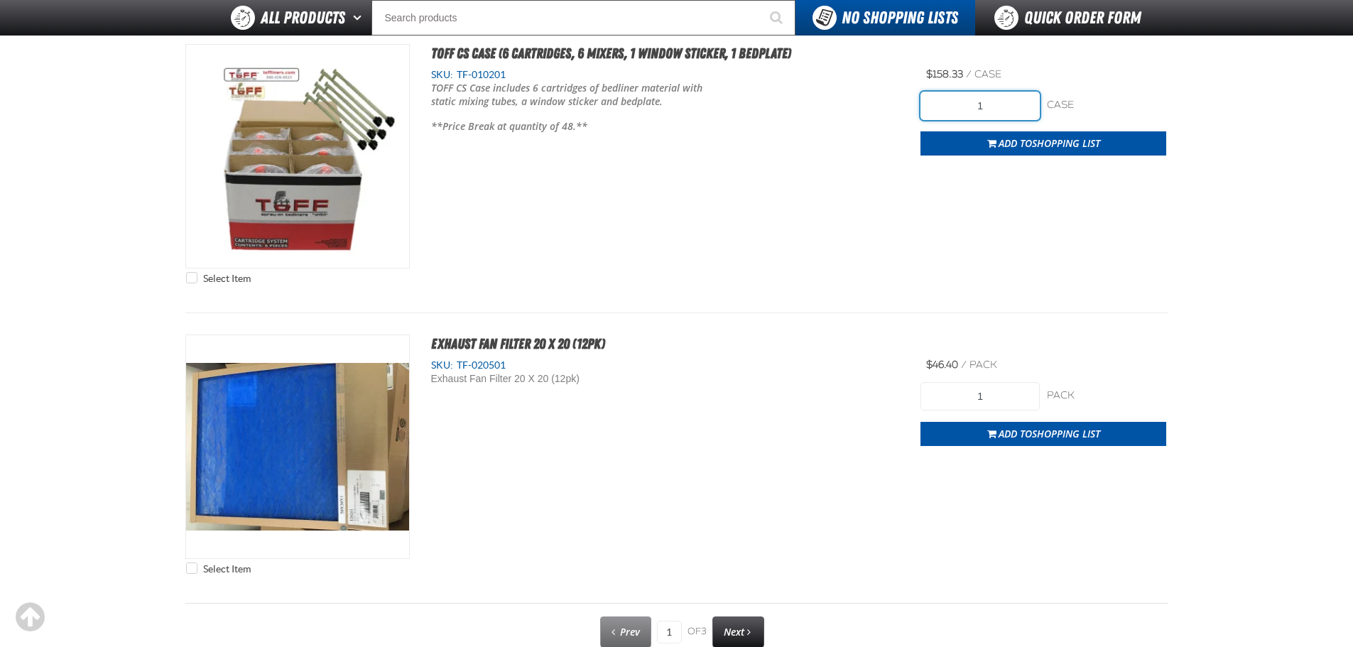
click at [988, 108] on input "1" at bounding box center [980, 106] width 119 height 28
type input "48"
click at [1026, 136] on span "Add to Shopping List" at bounding box center [1050, 142] width 102 height 13
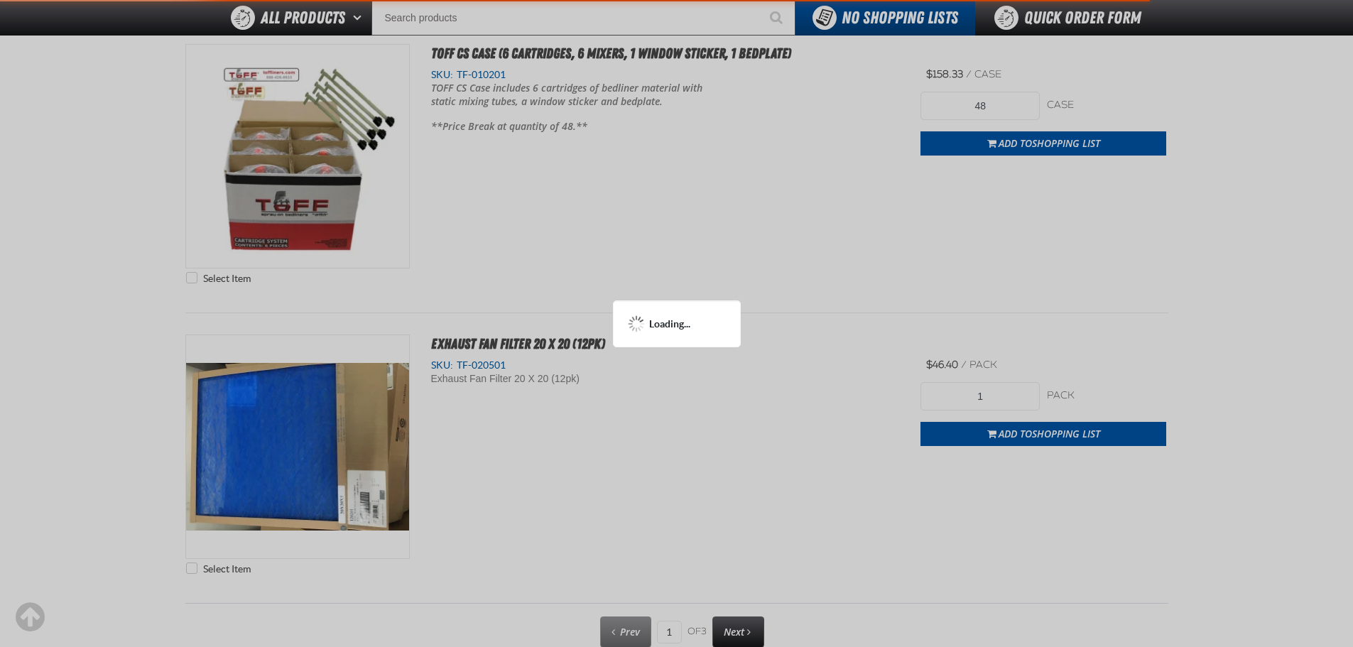
scroll to position [6936, 0]
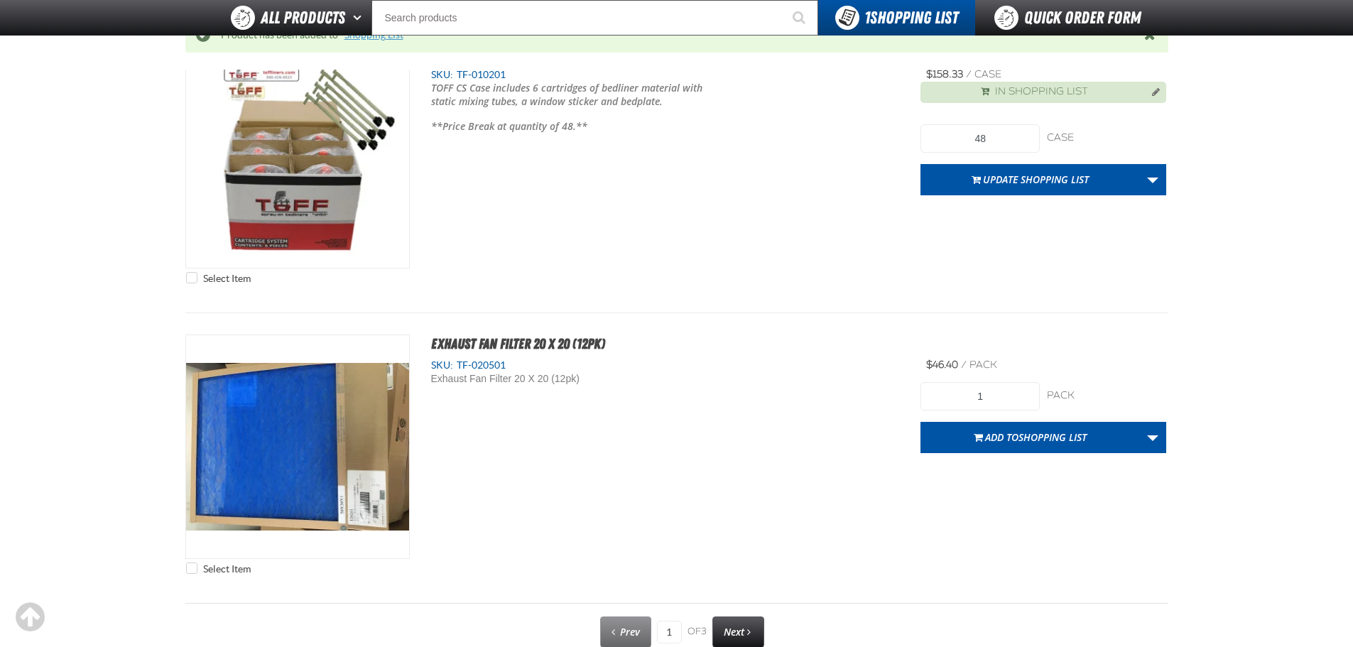
click at [393, 38] on link "Shopping List" at bounding box center [373, 34] width 59 height 11
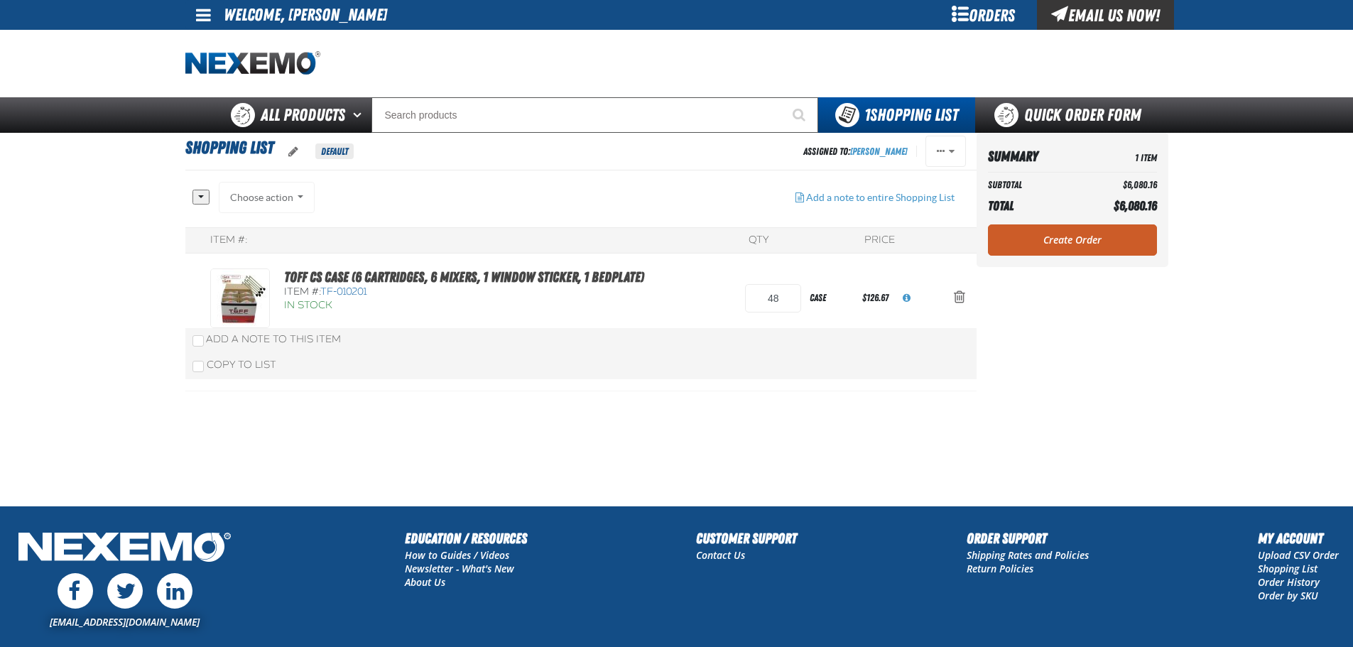
click at [1004, 215] on th "Total" at bounding box center [1033, 206] width 91 height 23
click at [1071, 242] on link "Create Order" at bounding box center [1072, 239] width 169 height 31
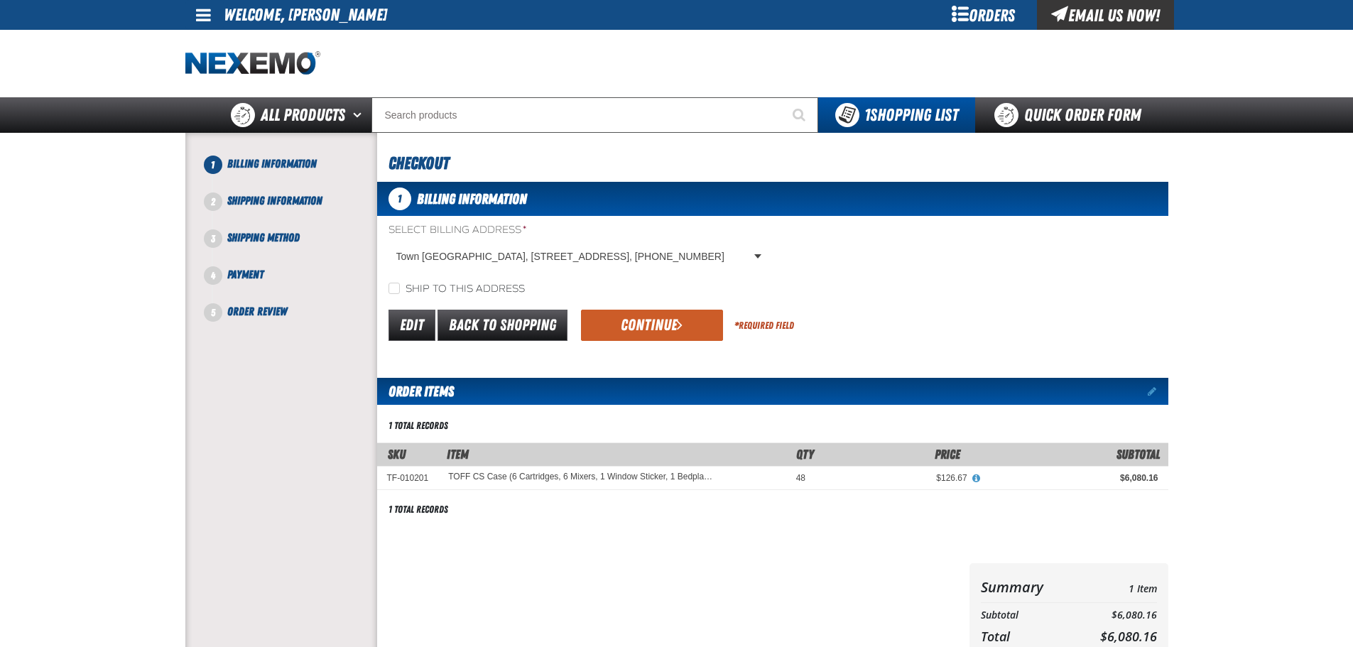
drag, startPoint x: 508, startPoint y: 280, endPoint x: 505, endPoint y: 293, distance: 13.8
click at [508, 283] on div "Select Billing Address * [GEOGRAPHIC_DATA], [STREET_ADDRESS], [PHONE_NUMBER] [G…" at bounding box center [772, 259] width 791 height 73
click at [505, 293] on label "Ship to this address" at bounding box center [457, 289] width 136 height 13
click at [400, 293] on input "Ship to this address" at bounding box center [394, 288] width 11 height 11
checkbox input "true"
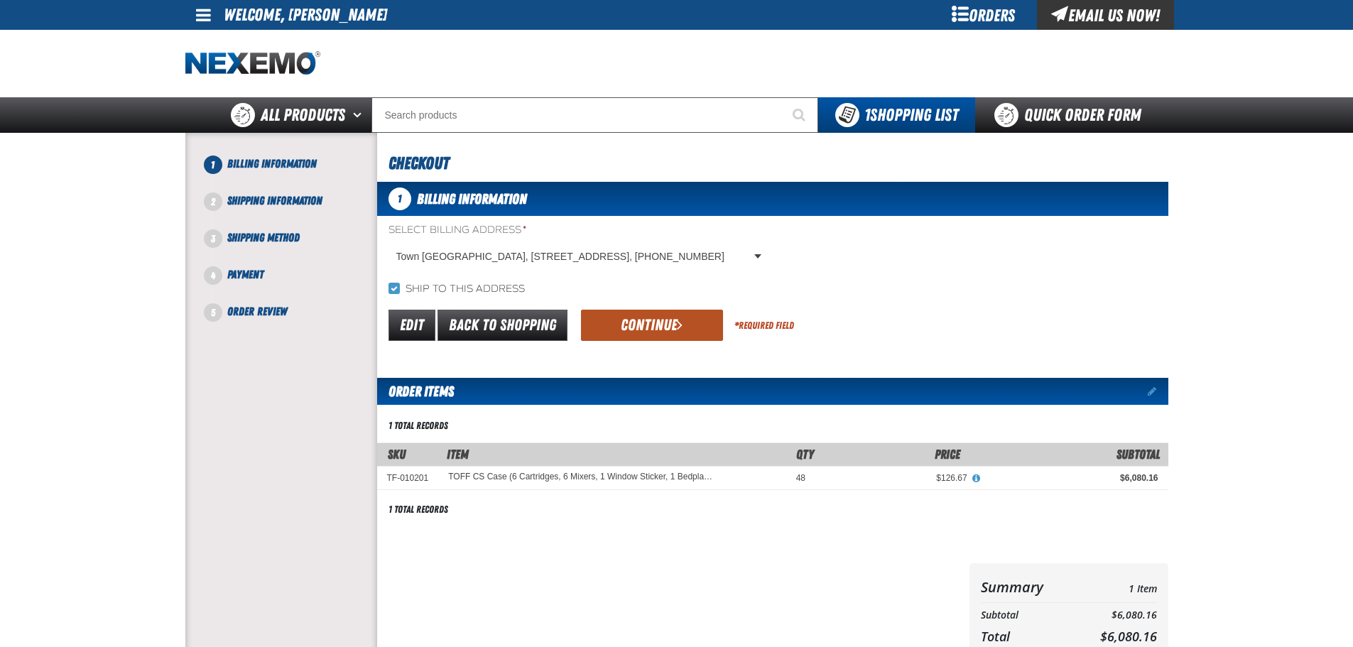
click at [607, 319] on button "Continue" at bounding box center [652, 325] width 142 height 31
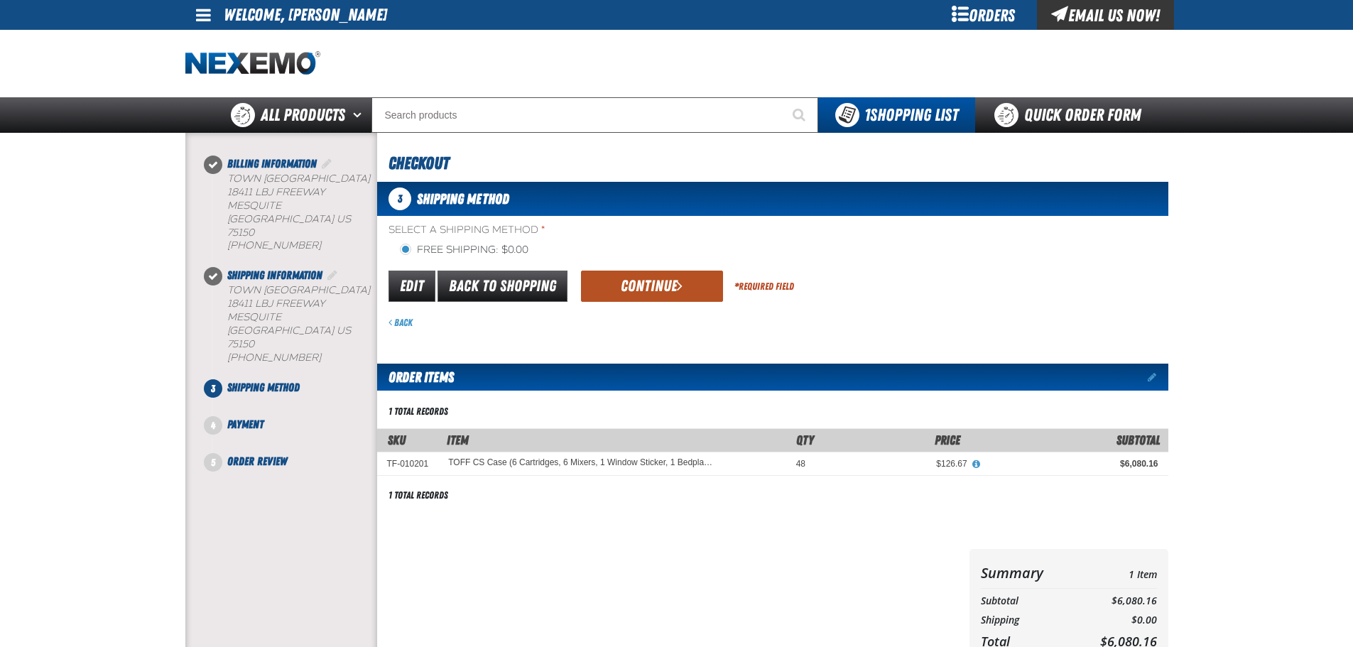
click at [626, 281] on button "Continue" at bounding box center [652, 286] width 142 height 31
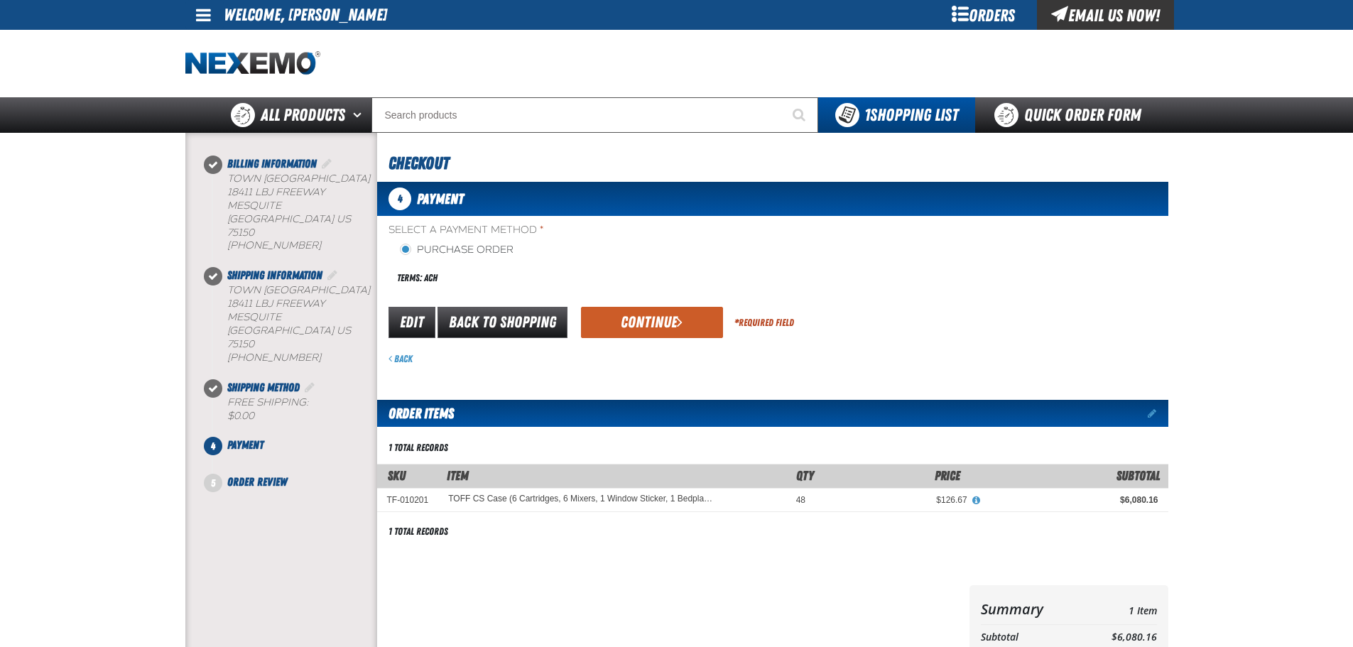
click at [628, 308] on button "Continue" at bounding box center [652, 322] width 142 height 31
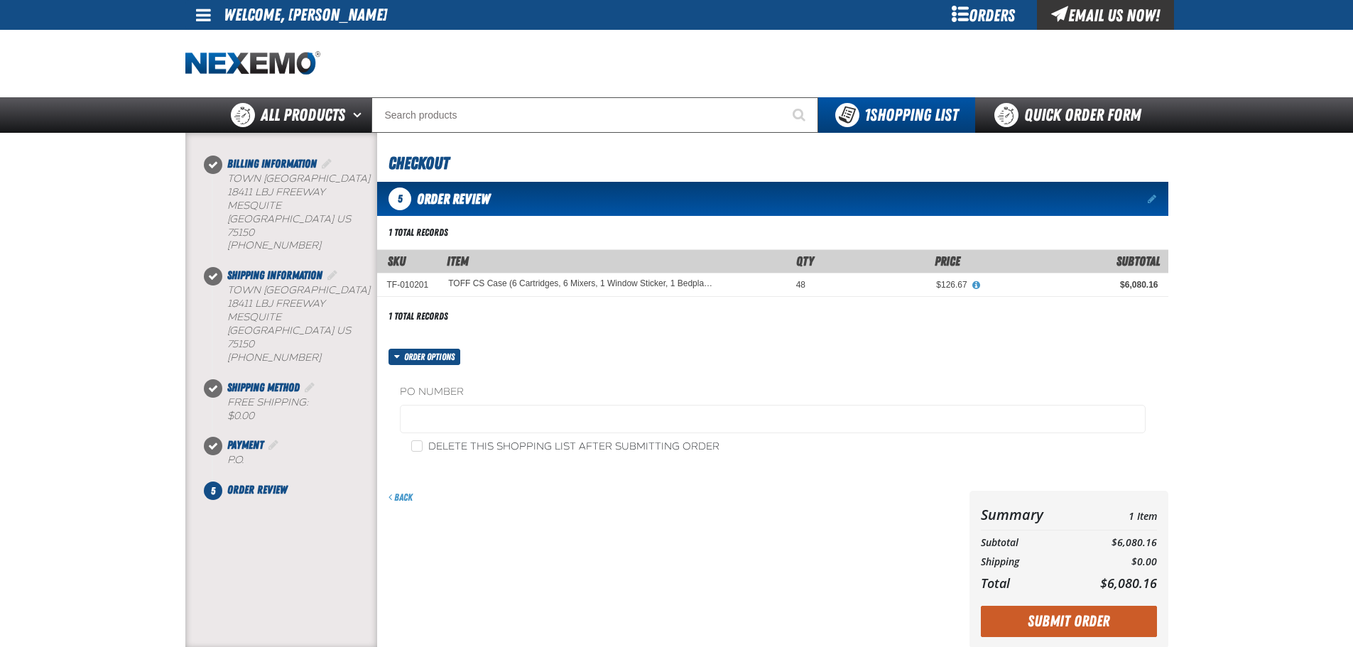
click at [511, 440] on div "Delete this shopping list after submitting order" at bounding box center [773, 446] width 746 height 15
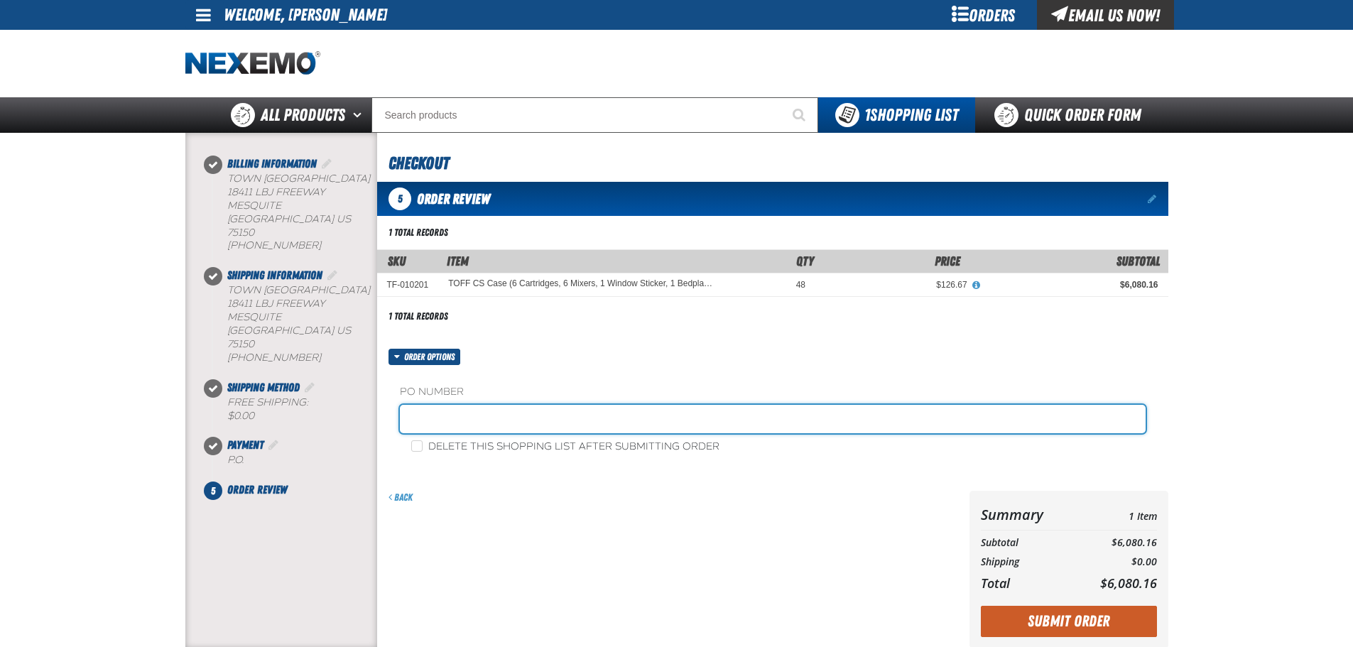
click at [511, 429] on input "text" at bounding box center [773, 419] width 746 height 28
type input "TOFF"
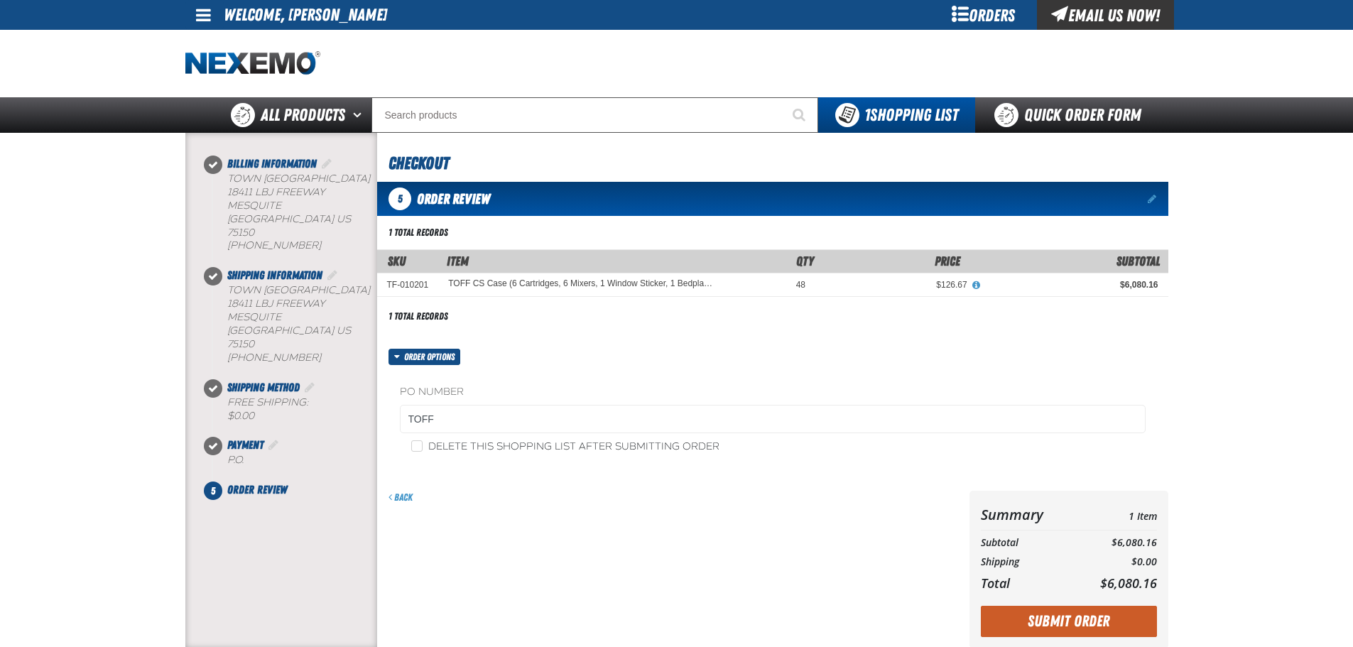
click at [548, 452] on label "Delete this shopping list after submitting order" at bounding box center [565, 446] width 308 height 13
click at [423, 452] on input "Delete this shopping list after submitting order" at bounding box center [416, 445] width 11 height 11
checkbox input "true"
click at [1105, 633] on button "Submit Order" at bounding box center [1069, 621] width 176 height 31
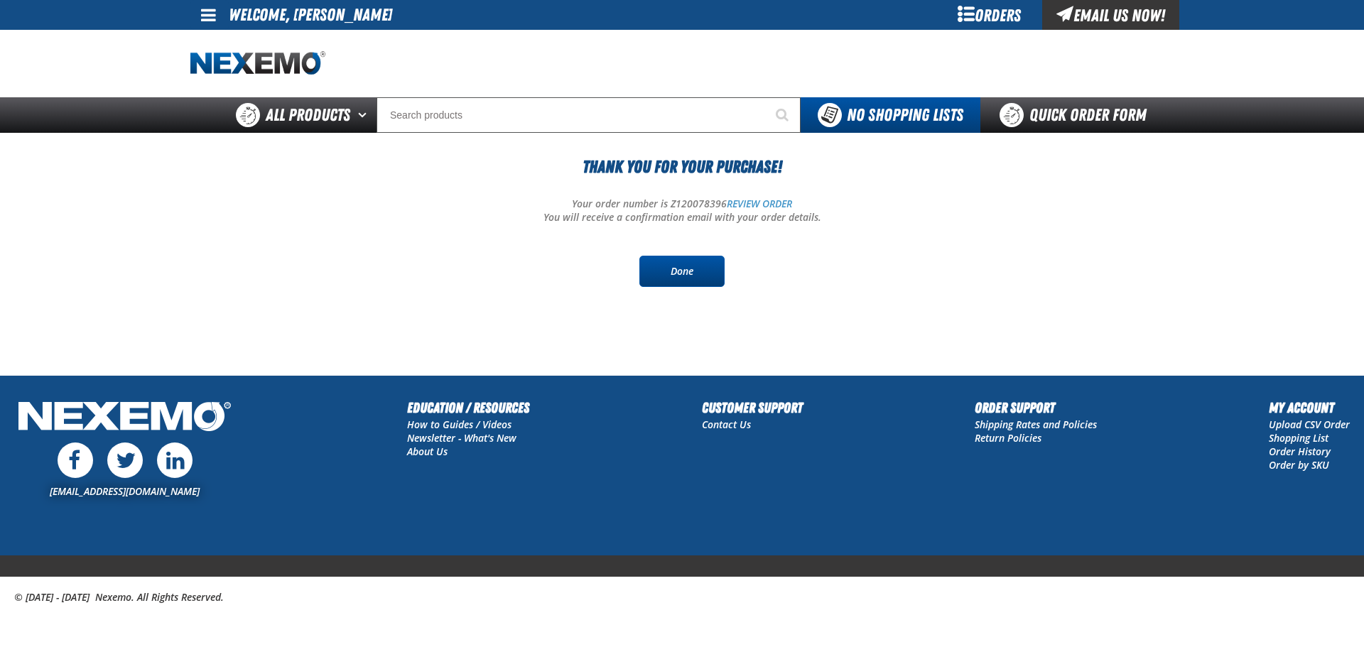
click at [658, 283] on link "Done" at bounding box center [681, 271] width 85 height 31
